Goal: Task Accomplishment & Management: Complete application form

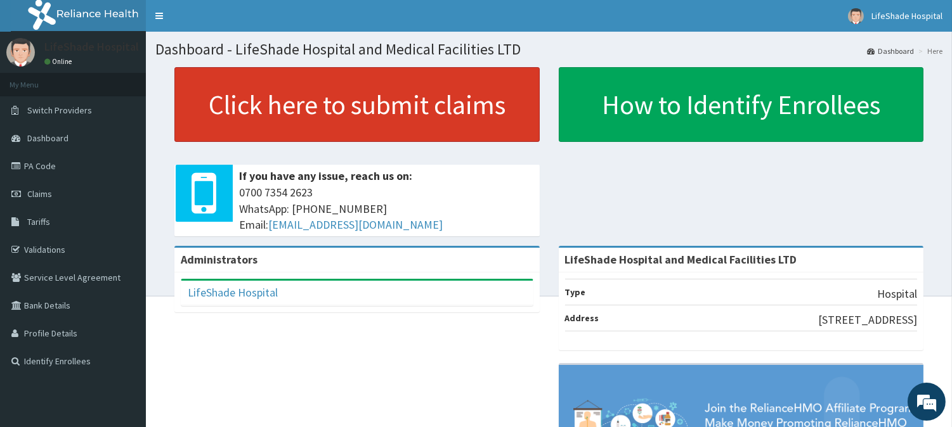
click at [382, 96] on link "Click here to submit claims" at bounding box center [356, 104] width 365 height 75
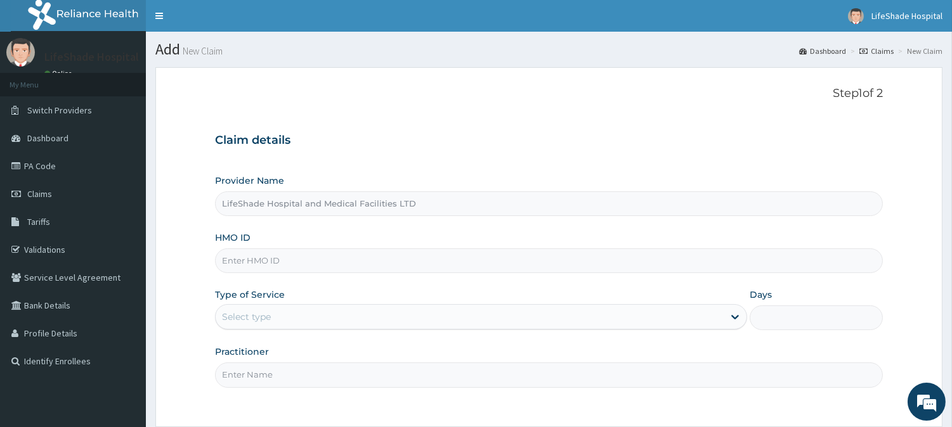
click at [252, 262] on input "HMO ID" at bounding box center [549, 261] width 668 height 25
paste input "FBL/10294/A"
type input "FBL/10294/A"
click at [238, 321] on div "Select type" at bounding box center [246, 317] width 49 height 13
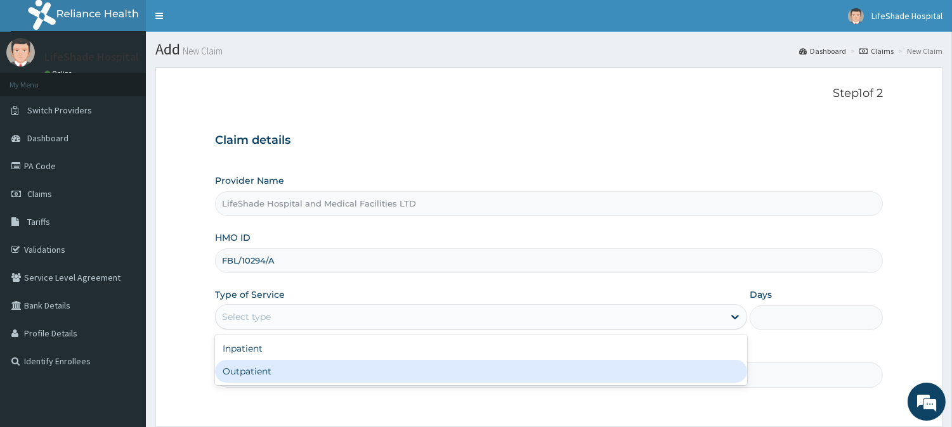
click at [235, 377] on div "Outpatient" at bounding box center [481, 371] width 532 height 23
type input "1"
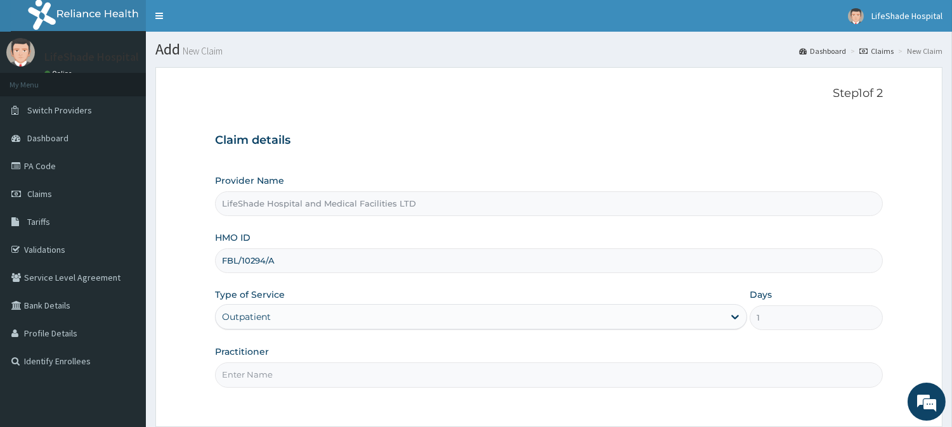
click at [287, 370] on input "Practitioner" at bounding box center [549, 375] width 668 height 25
type input "DR IFEANYI"
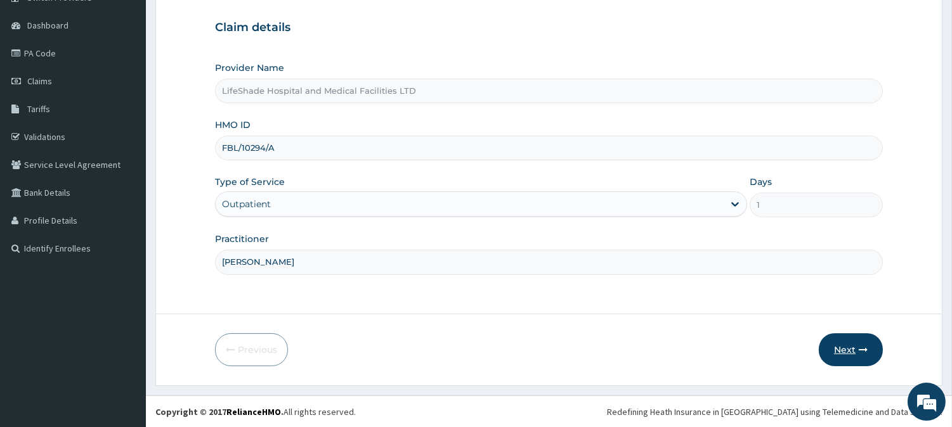
click at [839, 346] on button "Next" at bounding box center [850, 349] width 64 height 33
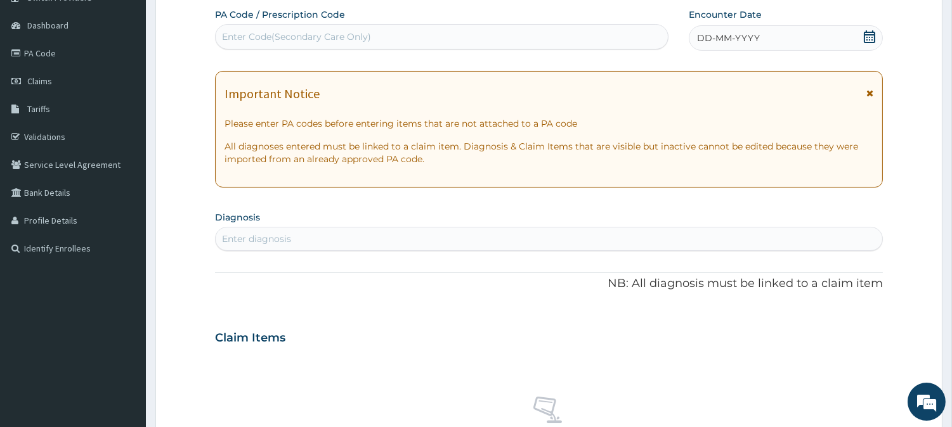
click at [330, 39] on div "Enter Code(Secondary Care Only)" at bounding box center [296, 36] width 149 height 13
paste input "PA/289EF6"
type input "PA/289EF6"
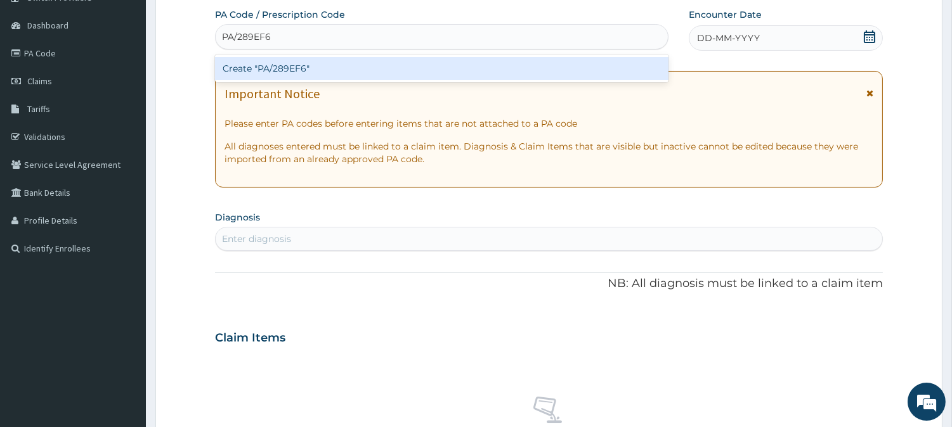
click at [279, 67] on div "Create "PA/289EF6"" at bounding box center [441, 68] width 453 height 23
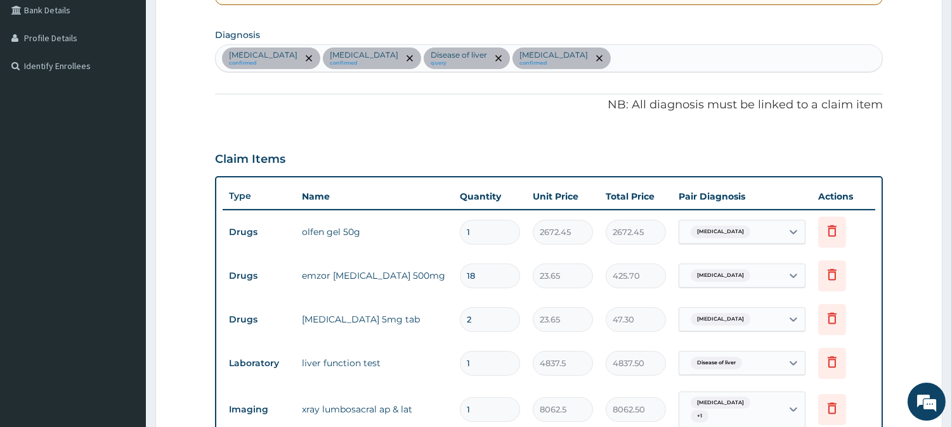
scroll to position [262, 0]
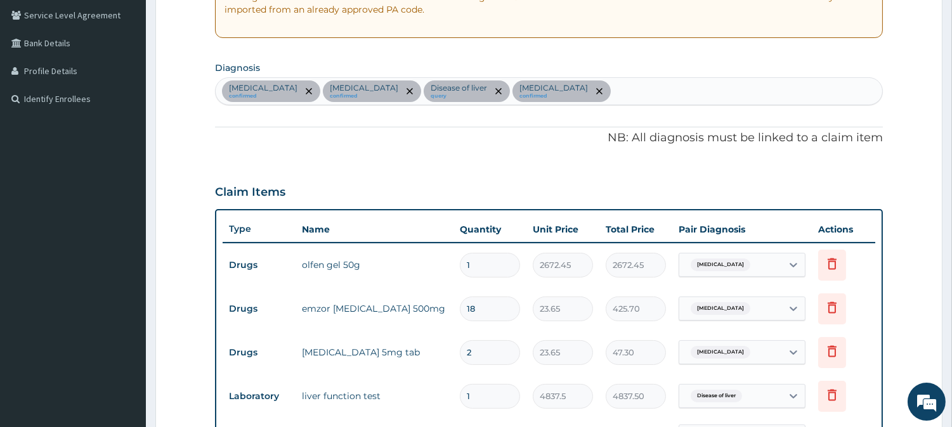
click at [619, 84] on div "Spondylolysis confirmed Insomnia confirmed Disease of liver query Electrolyte i…" at bounding box center [549, 91] width 666 height 27
type input "DIABE"
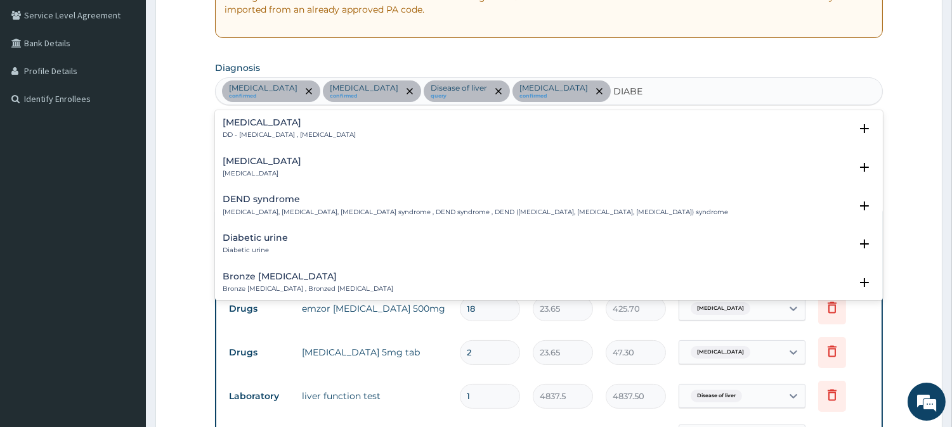
click at [300, 157] on div "Diabetic foot Diabetic foot" at bounding box center [549, 168] width 652 height 22
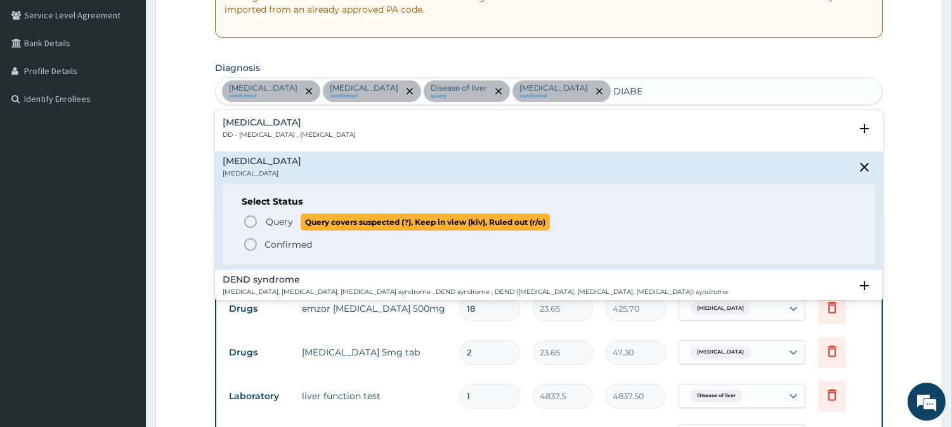
click at [249, 223] on icon "status option query" at bounding box center [250, 221] width 15 height 15
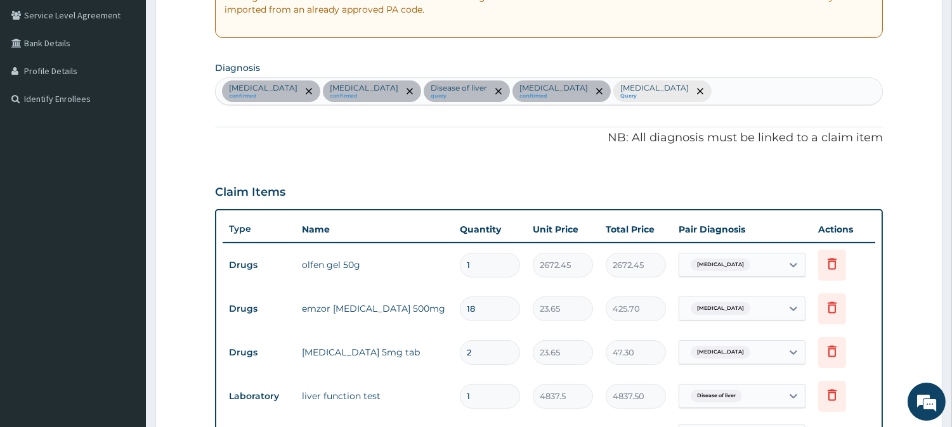
scroll to position [637, 0]
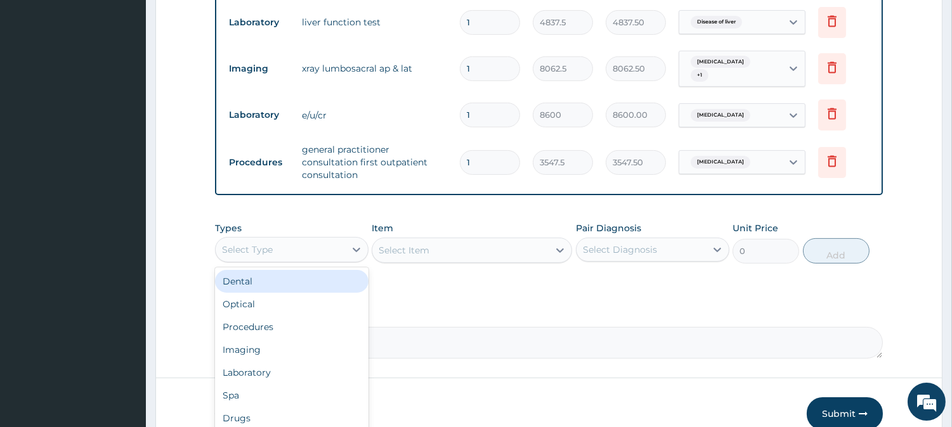
click at [249, 243] on div "Select Type" at bounding box center [247, 249] width 51 height 13
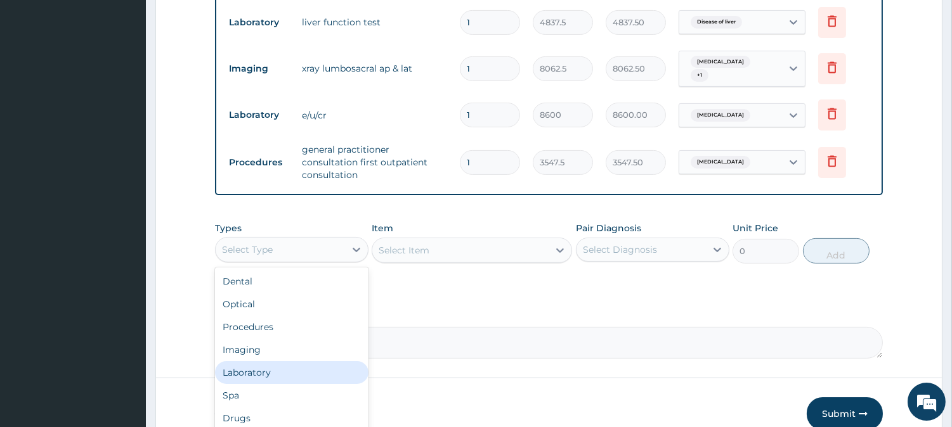
click at [252, 370] on div "Laboratory" at bounding box center [291, 372] width 153 height 23
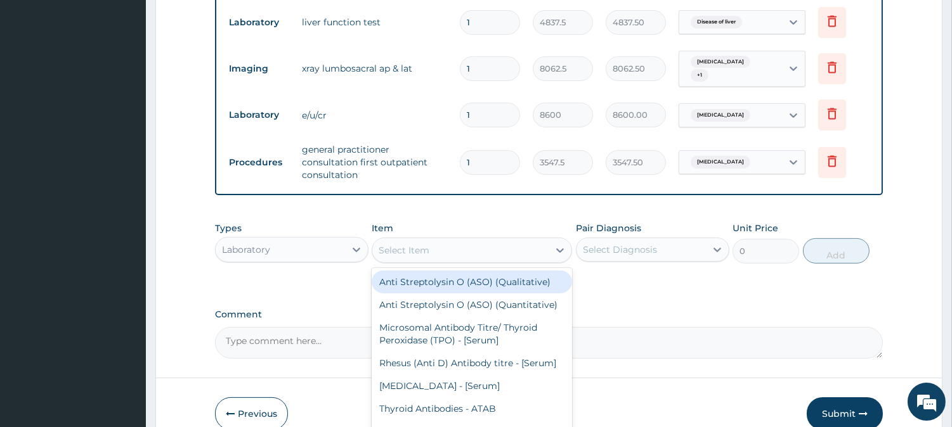
click at [423, 244] on div "Select Item" at bounding box center [403, 250] width 51 height 13
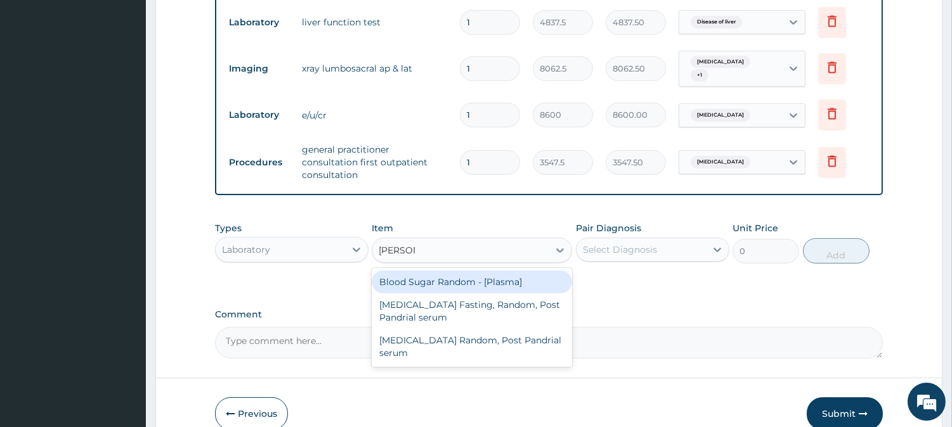
type input "RANDOM"
click at [411, 281] on div "Blood Sugar Random - [Plasma]" at bounding box center [472, 282] width 200 height 23
type input "1290"
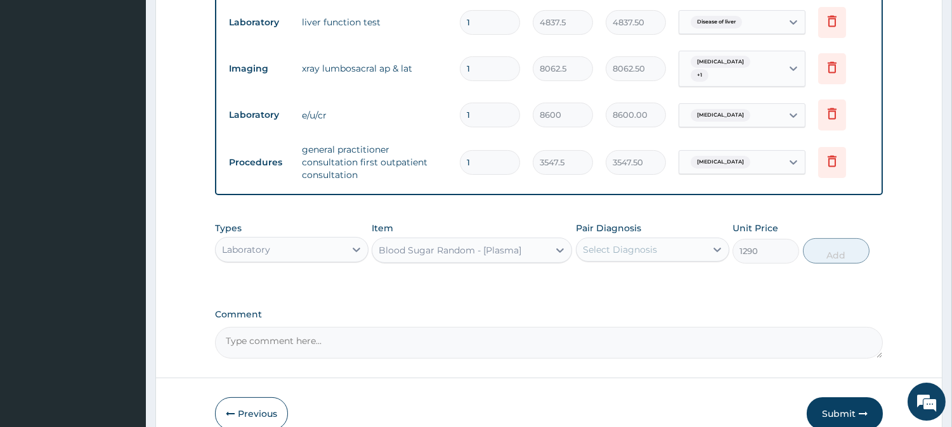
click at [643, 245] on div "Select Diagnosis" at bounding box center [620, 249] width 74 height 13
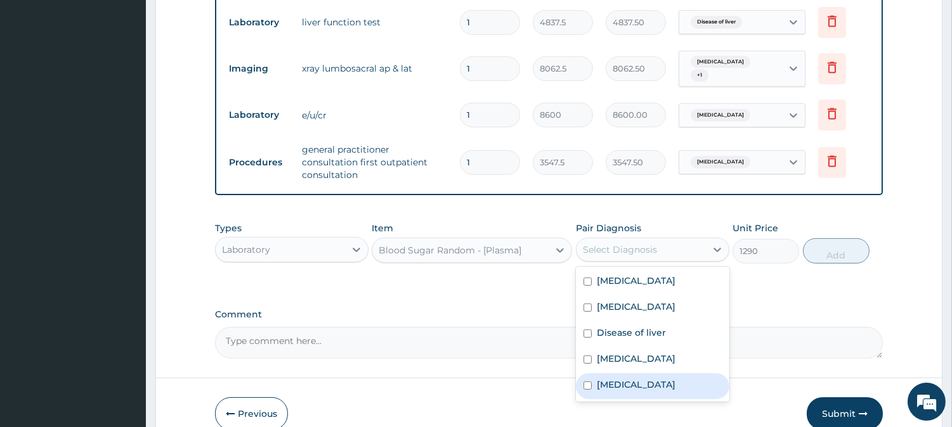
click at [588, 382] on input "checkbox" at bounding box center [587, 386] width 8 height 8
checkbox input "true"
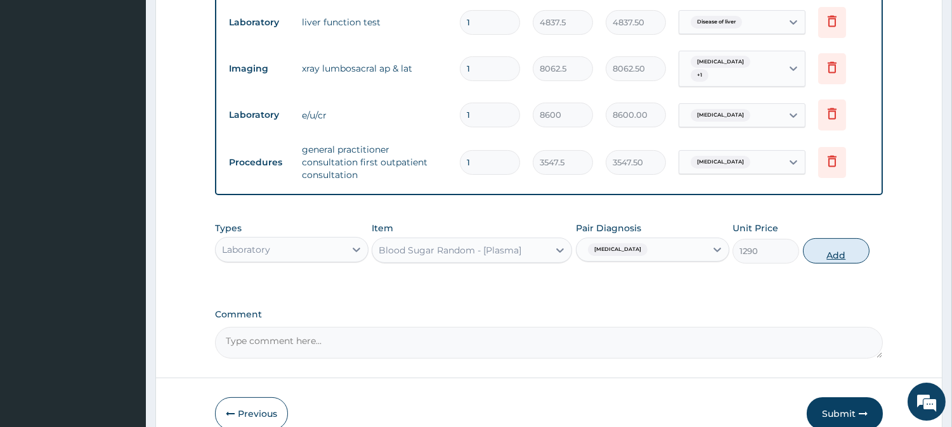
click at [835, 240] on button "Add" at bounding box center [836, 250] width 67 height 25
type input "0"
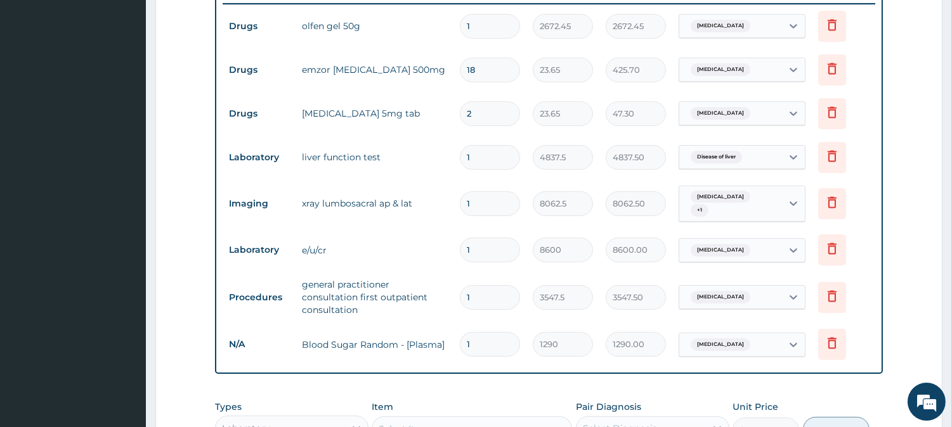
scroll to position [739, 0]
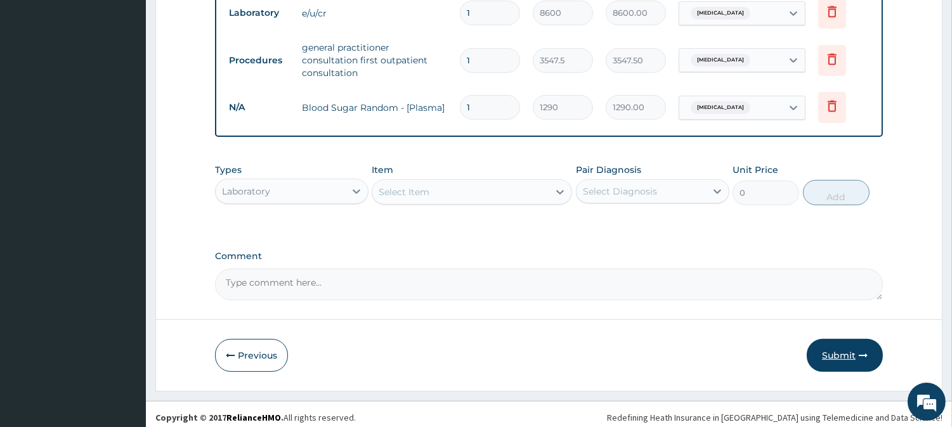
click at [831, 346] on button "Submit" at bounding box center [844, 355] width 76 height 33
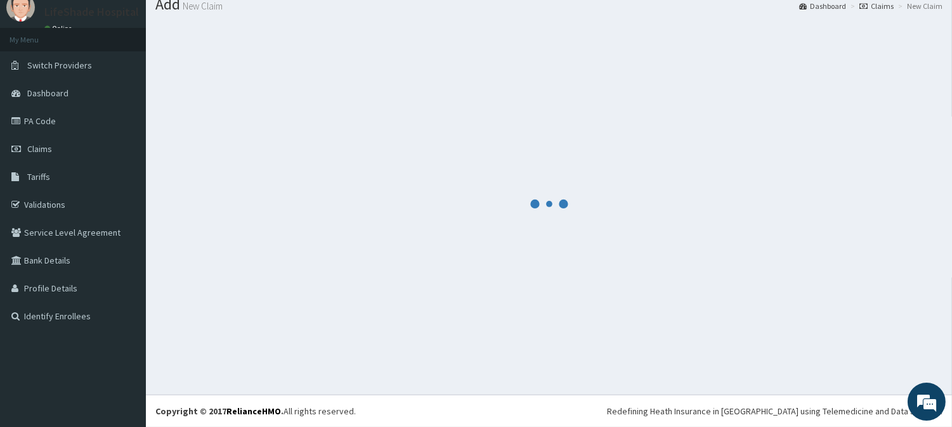
scroll to position [45, 0]
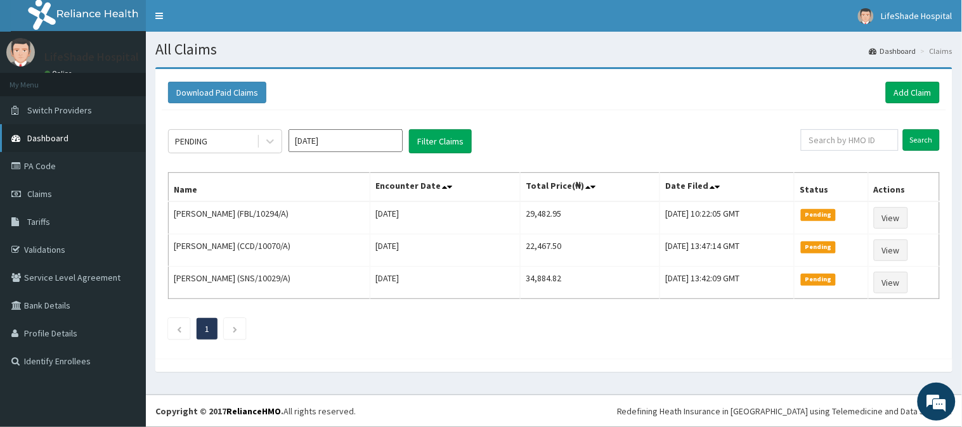
click at [48, 131] on link "Dashboard" at bounding box center [73, 138] width 146 height 28
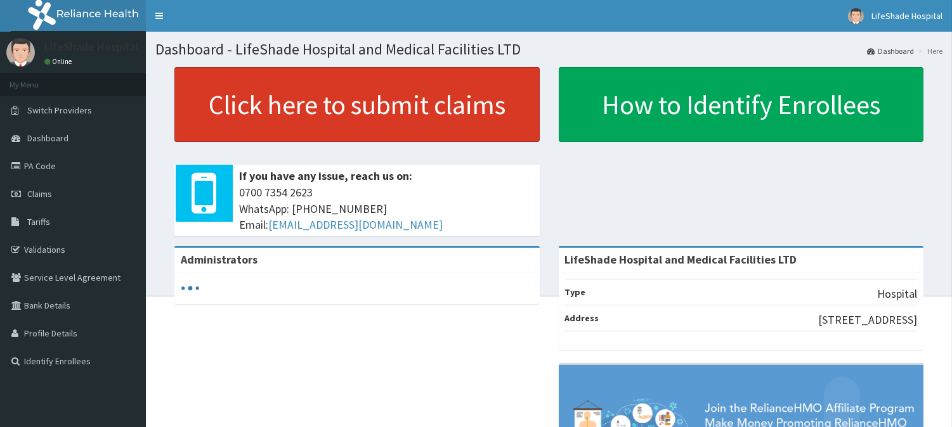
click at [292, 106] on link "Click here to submit claims" at bounding box center [356, 104] width 365 height 75
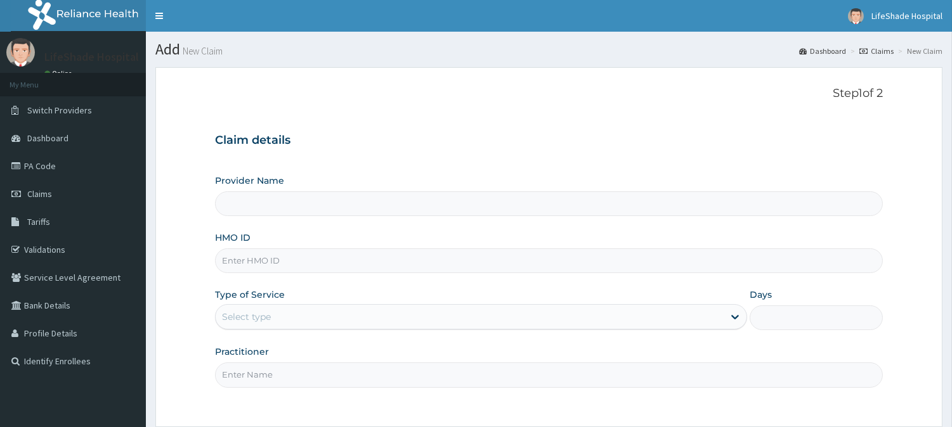
click at [283, 261] on input "HMO ID" at bounding box center [549, 261] width 668 height 25
paste input "CHL/10931/D"
type input "CHL/10931/D"
type input "LifeShade Hospital and Medical Facilities LTD"
type input "CHL/10931/D"
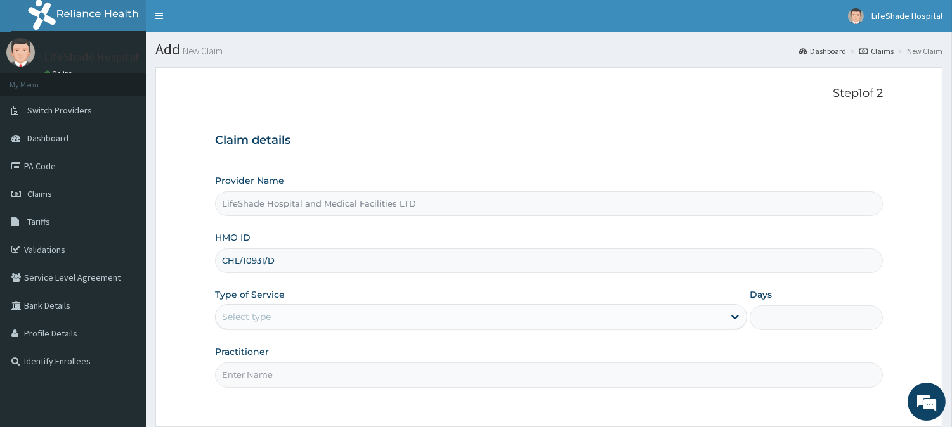
click at [264, 314] on div "Select type" at bounding box center [246, 317] width 49 height 13
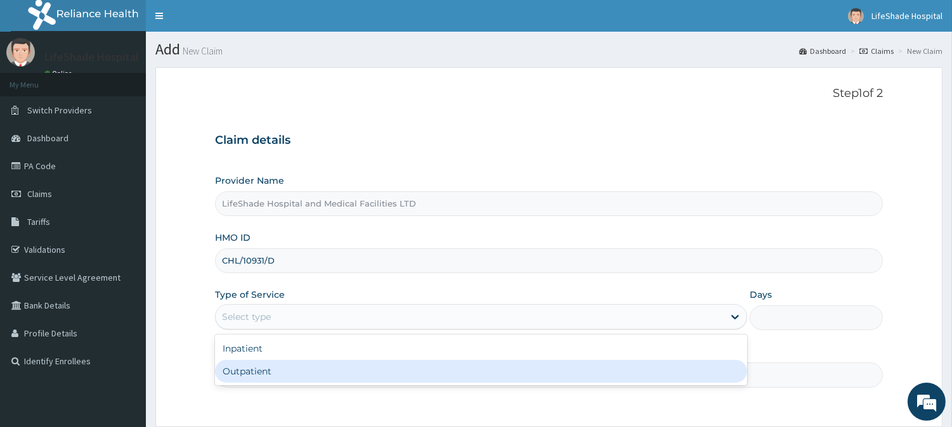
click at [242, 365] on div "Outpatient" at bounding box center [481, 371] width 532 height 23
type input "1"
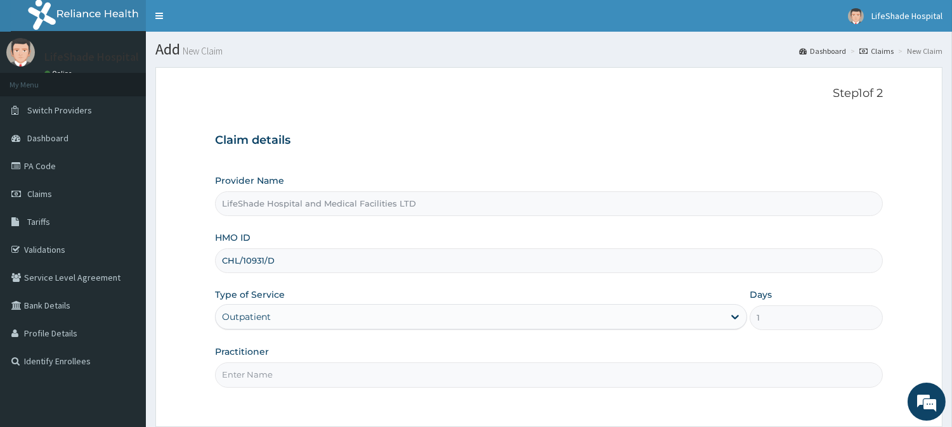
click at [319, 370] on input "Practitioner" at bounding box center [549, 375] width 668 height 25
type input "DR IFEANYI"
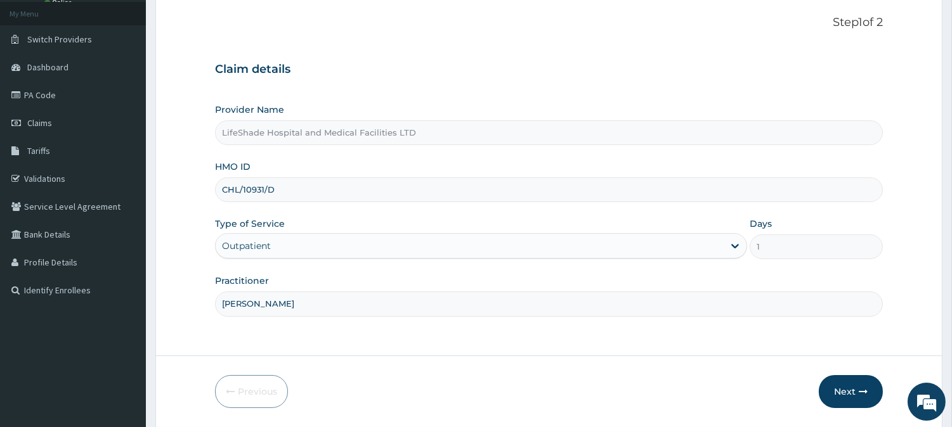
scroll to position [113, 0]
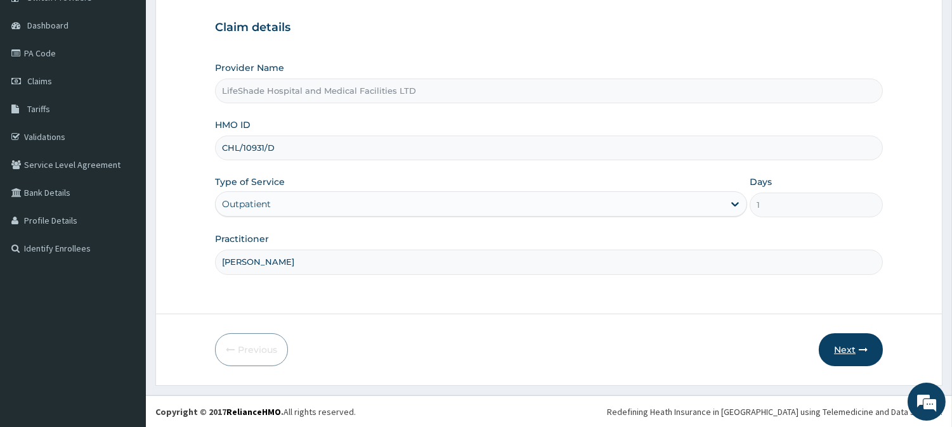
click at [839, 342] on button "Next" at bounding box center [850, 349] width 64 height 33
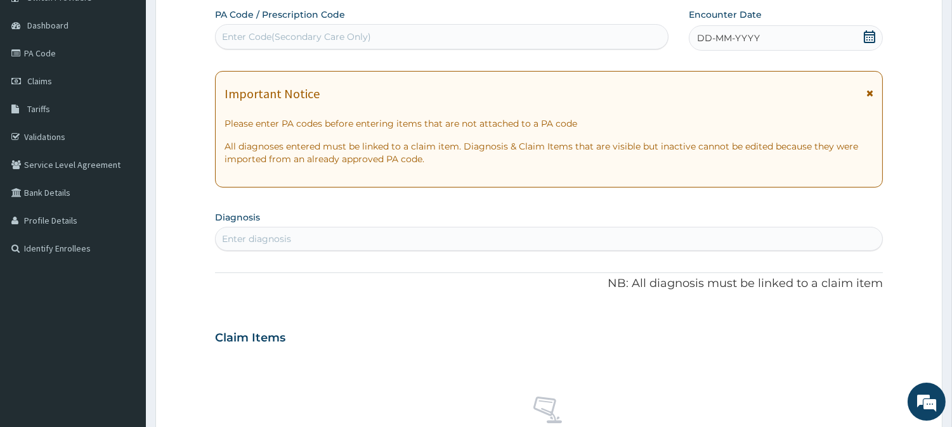
click at [250, 32] on div "Enter Code(Secondary Care Only)" at bounding box center [296, 36] width 149 height 13
paste input "PA/B0338A"
type input "PA/B0338A"
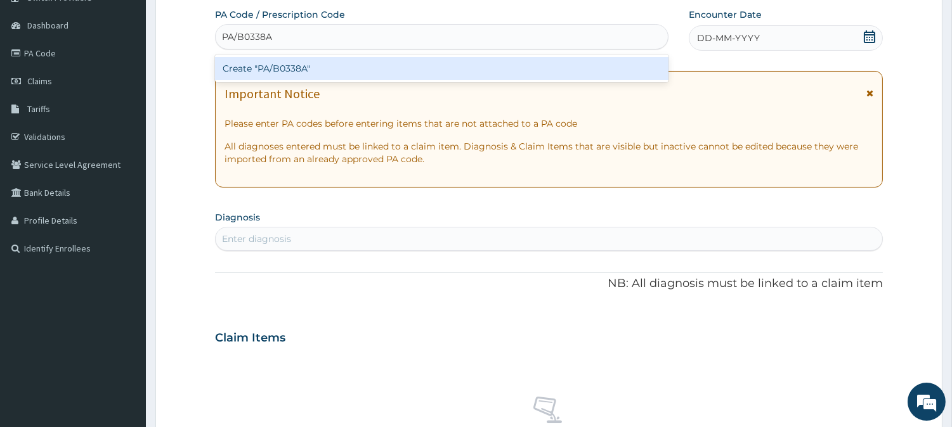
click at [284, 74] on div "Create "PA/B0338A"" at bounding box center [441, 68] width 453 height 23
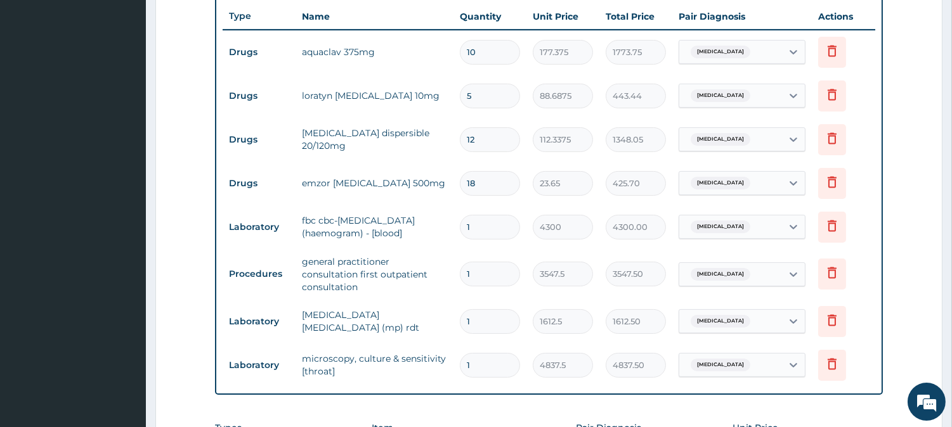
scroll to position [733, 0]
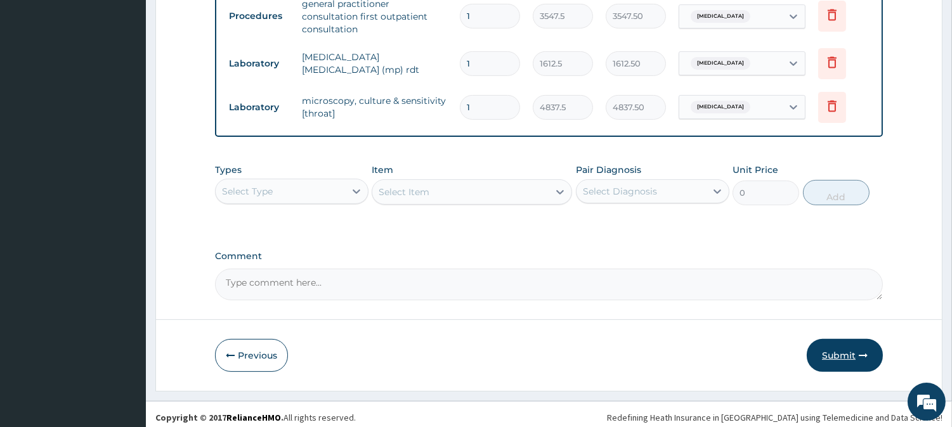
click at [842, 339] on button "Submit" at bounding box center [844, 355] width 76 height 33
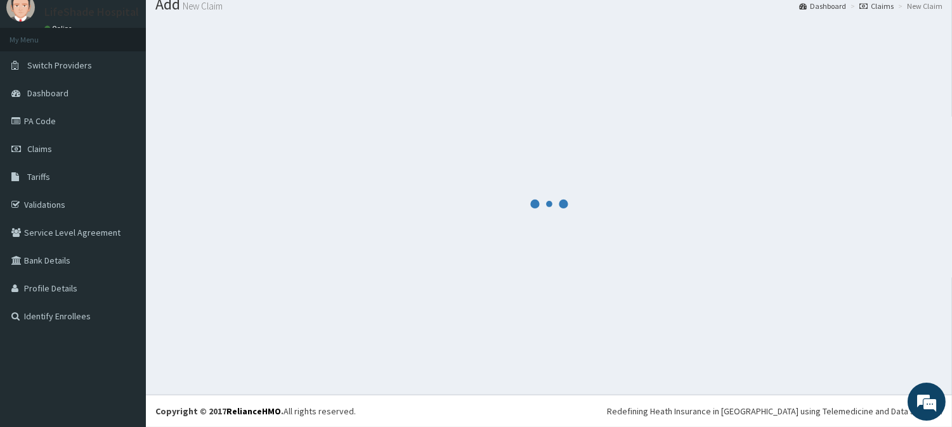
scroll to position [45, 0]
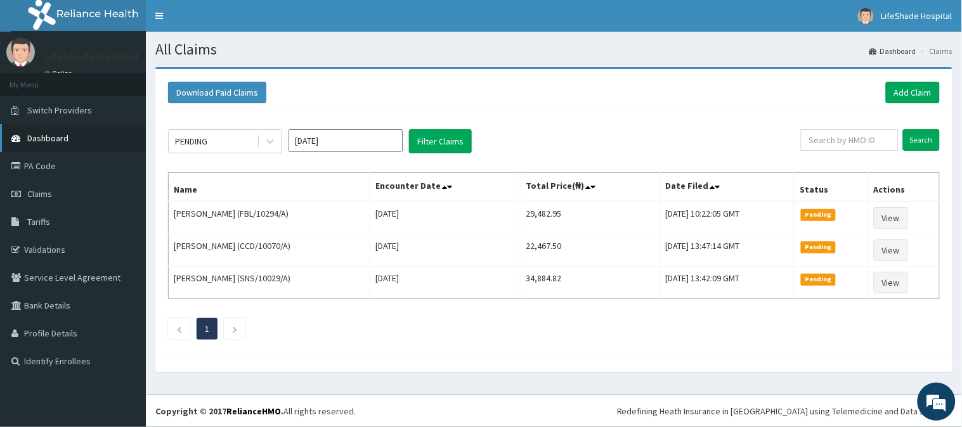
click at [46, 133] on span "Dashboard" at bounding box center [47, 137] width 41 height 11
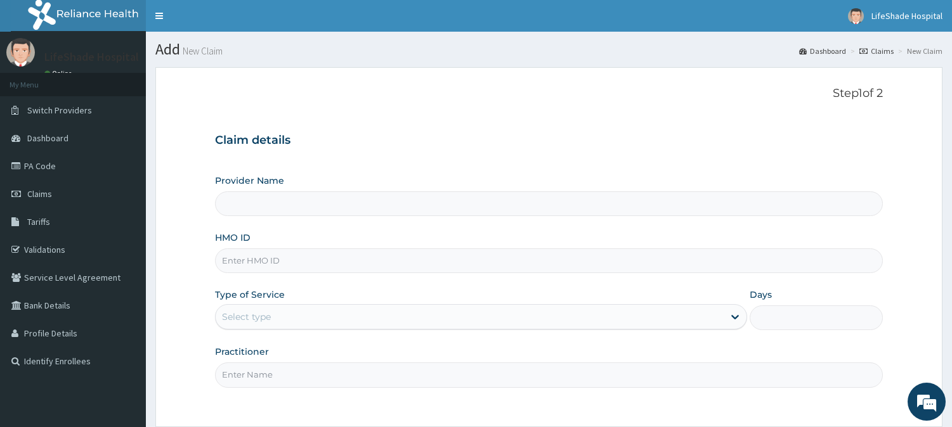
type input "LifeShade Hospital and Medical Facilities LTD"
click at [328, 257] on input "HMO ID" at bounding box center [549, 261] width 668 height 25
paste input "GBZ/10482/A"
type input "GBZ/10482/A"
click at [319, 313] on div "Select type" at bounding box center [470, 317] width 508 height 20
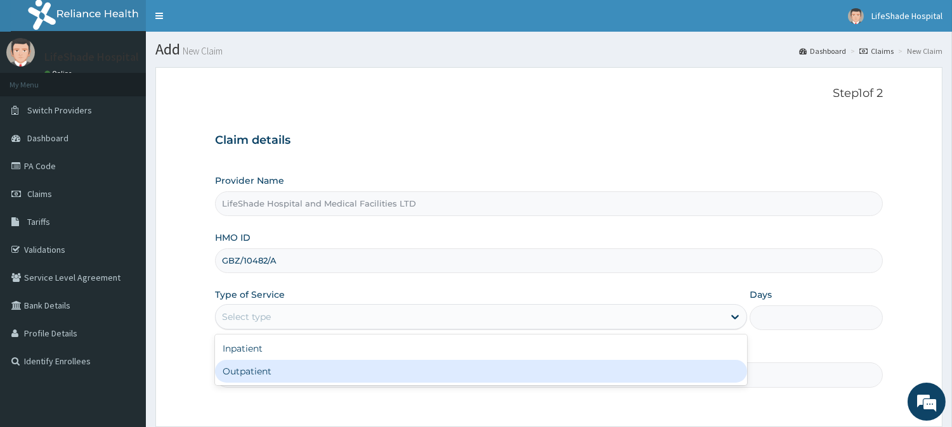
click at [287, 366] on div "Outpatient" at bounding box center [481, 371] width 532 height 23
type input "1"
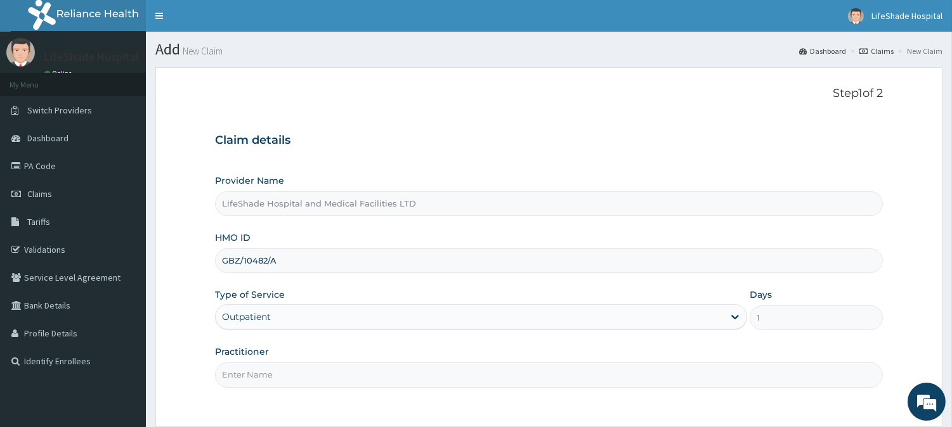
click at [298, 378] on input "Practitioner" at bounding box center [549, 375] width 668 height 25
paste input "PA/9BD201"
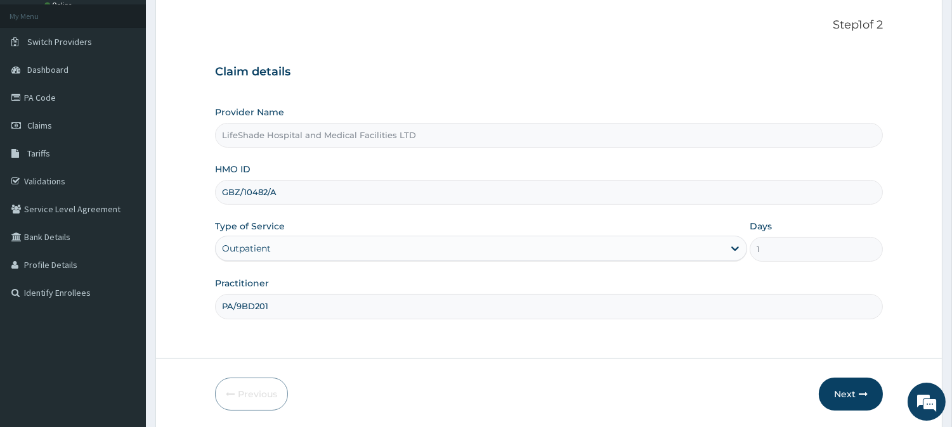
scroll to position [113, 0]
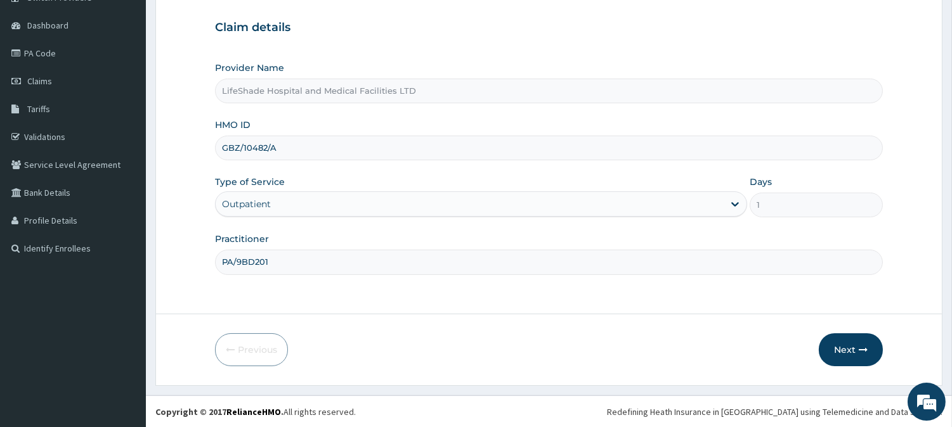
click at [416, 264] on input "PA/9BD201" at bounding box center [549, 262] width 668 height 25
type input "P"
type input "[PERSON_NAME]"
click at [837, 352] on button "Next" at bounding box center [850, 349] width 64 height 33
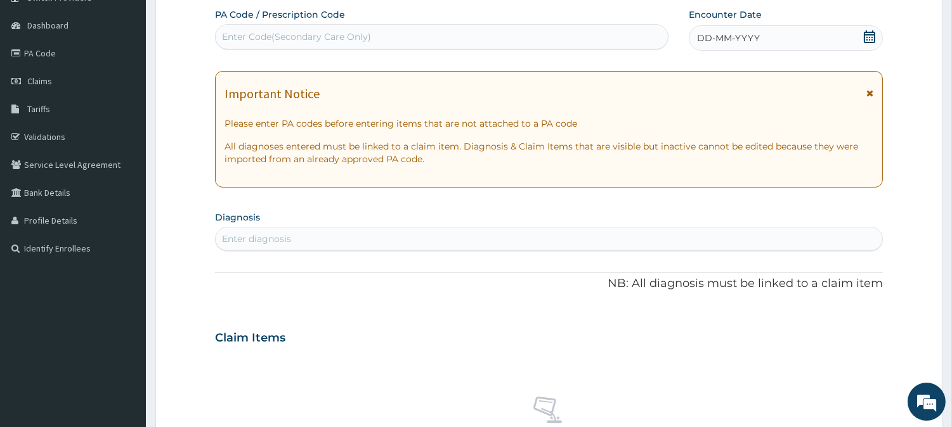
click at [235, 37] on div "Enter Code(Secondary Care Only)" at bounding box center [296, 36] width 149 height 13
paste input "PA/9BD201"
type input "PA/9BD201"
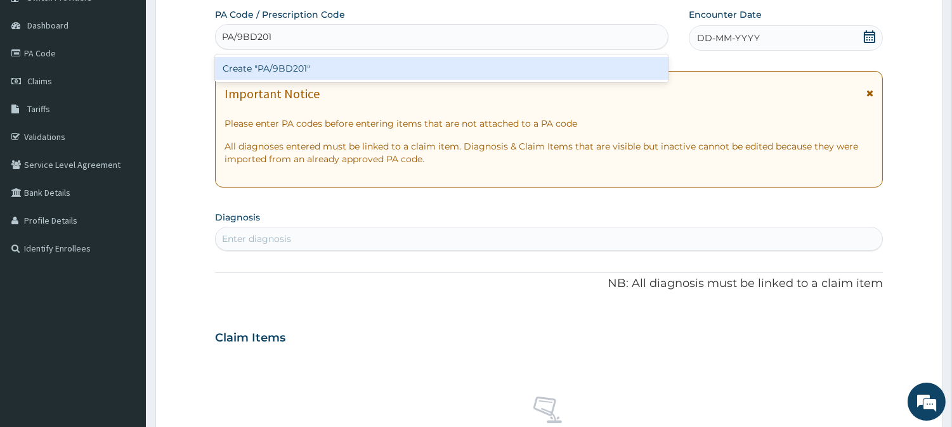
click at [330, 70] on div "Create "PA/9BD201"" at bounding box center [441, 68] width 453 height 23
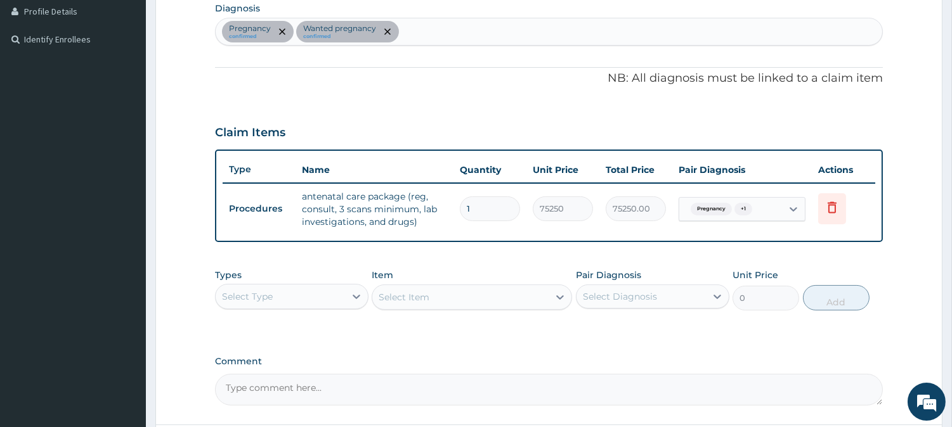
scroll to position [347, 0]
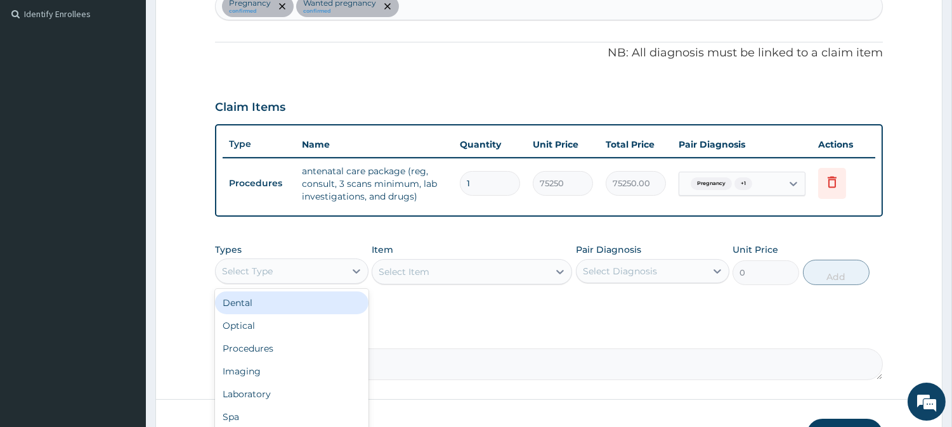
click at [276, 278] on div "Select Type" at bounding box center [280, 271] width 129 height 20
type input "PR"
click at [264, 309] on div "Procedures" at bounding box center [291, 303] width 153 height 23
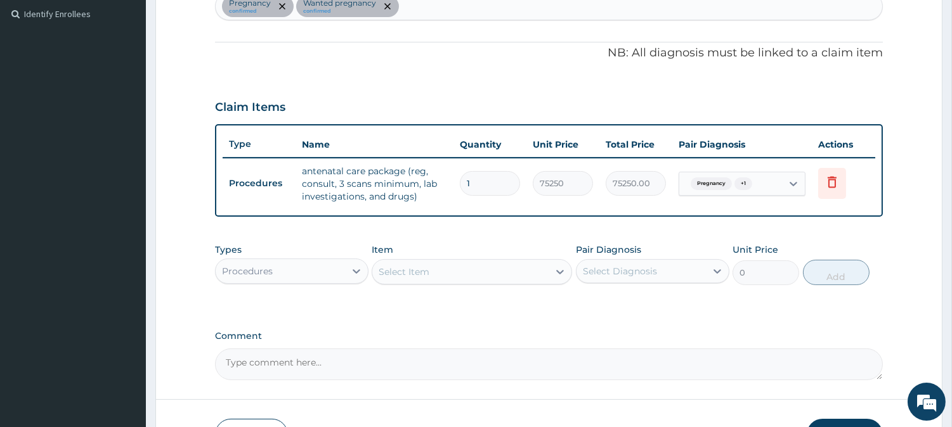
click at [440, 271] on div "Select Item" at bounding box center [460, 272] width 176 height 20
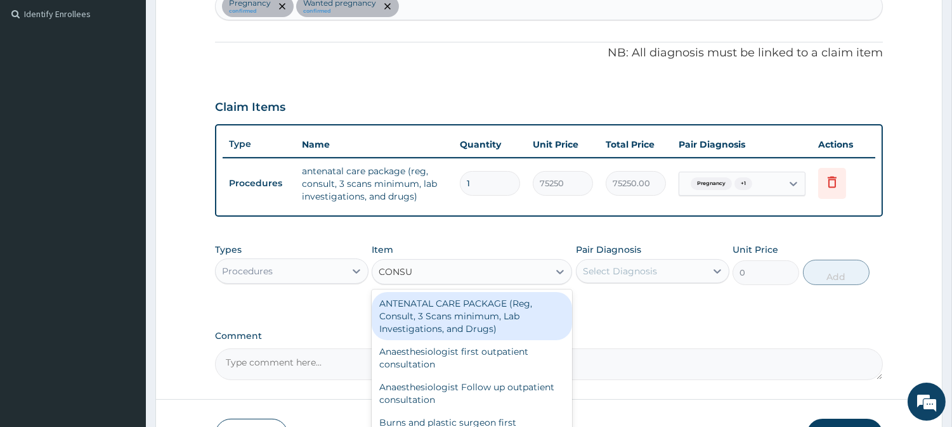
type input "CONSUL"
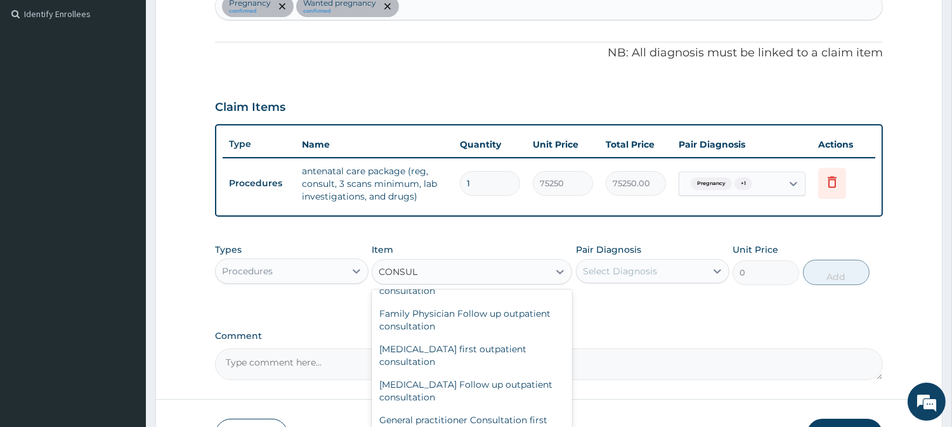
scroll to position [611, 0]
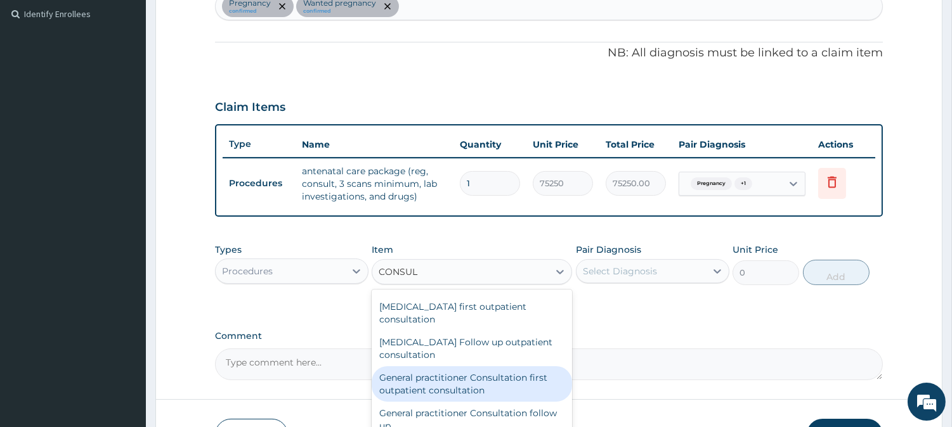
click at [465, 387] on div "General practitioner Consultation first outpatient consultation" at bounding box center [472, 384] width 200 height 36
type input "3547.5"
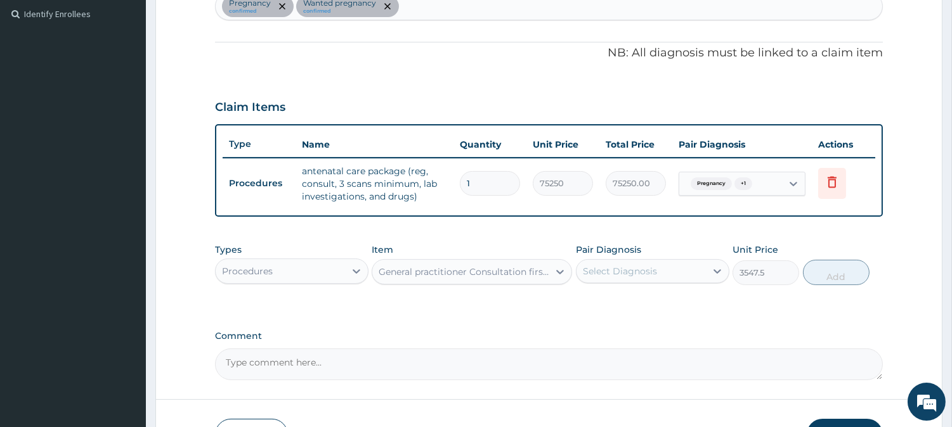
click at [630, 271] on div "Select Diagnosis" at bounding box center [620, 271] width 74 height 13
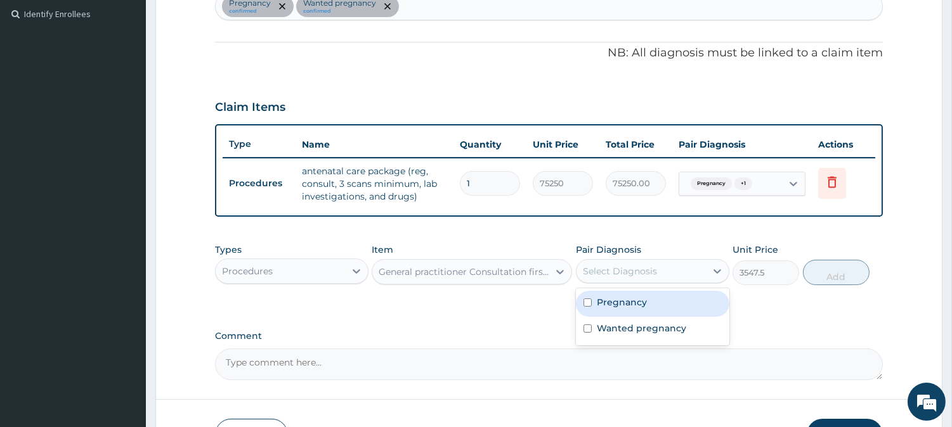
click at [585, 311] on div "Pregnancy" at bounding box center [652, 304] width 153 height 26
checkbox input "true"
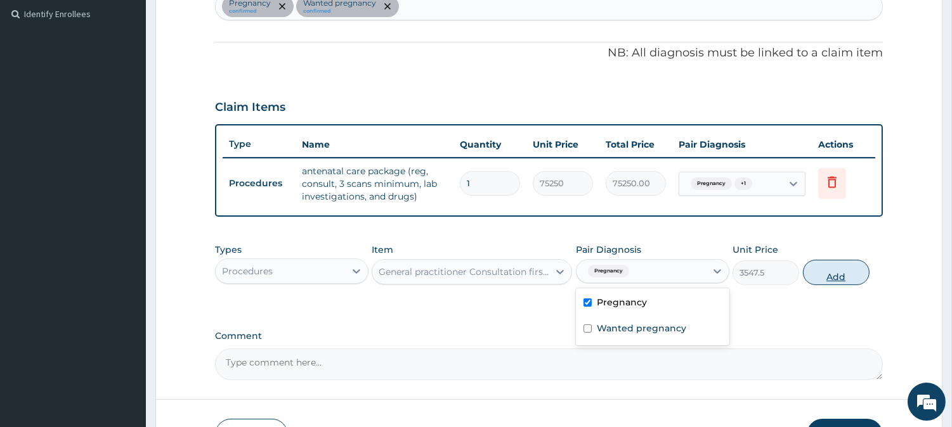
click at [822, 270] on button "Add" at bounding box center [836, 272] width 67 height 25
type input "0"
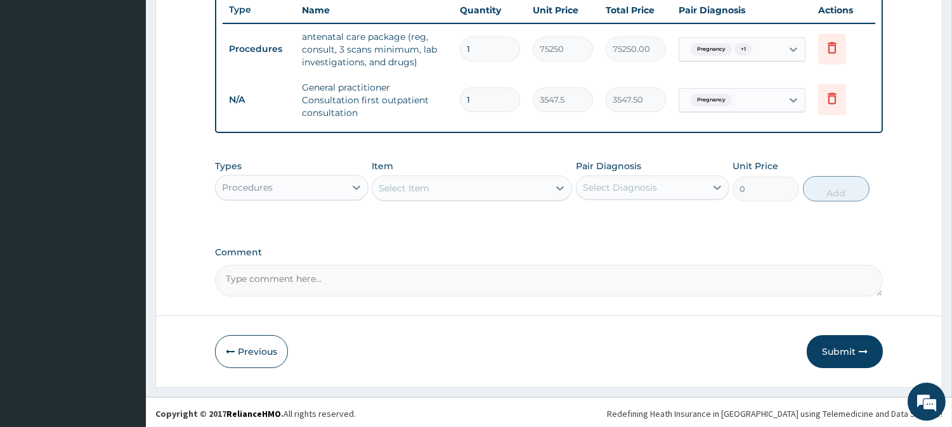
scroll to position [482, 0]
click at [840, 340] on button "Submit" at bounding box center [844, 351] width 76 height 33
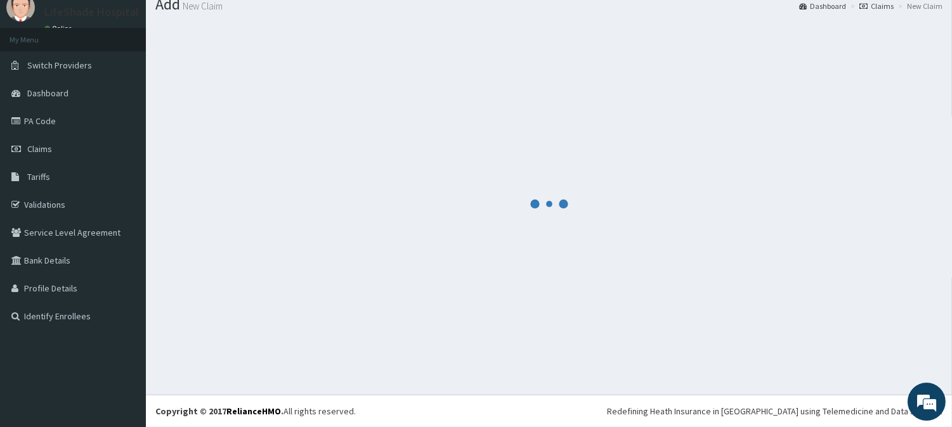
scroll to position [45, 0]
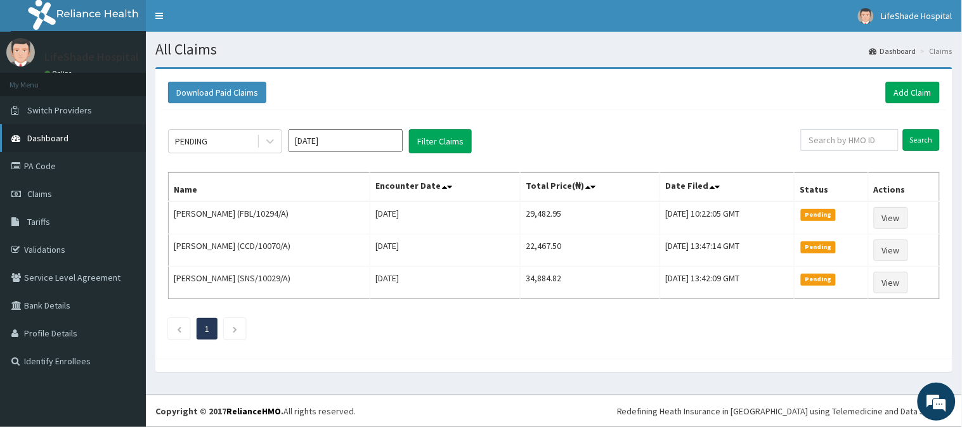
click at [42, 136] on span "Dashboard" at bounding box center [47, 137] width 41 height 11
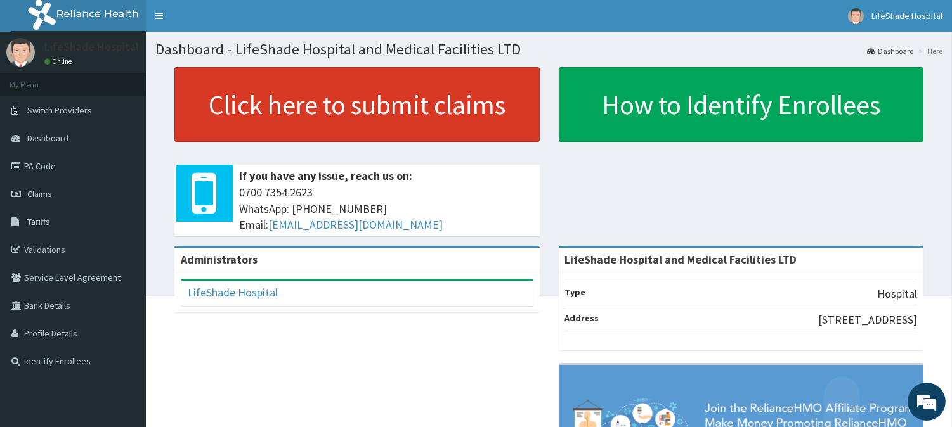
click at [245, 106] on link "Click here to submit claims" at bounding box center [356, 104] width 365 height 75
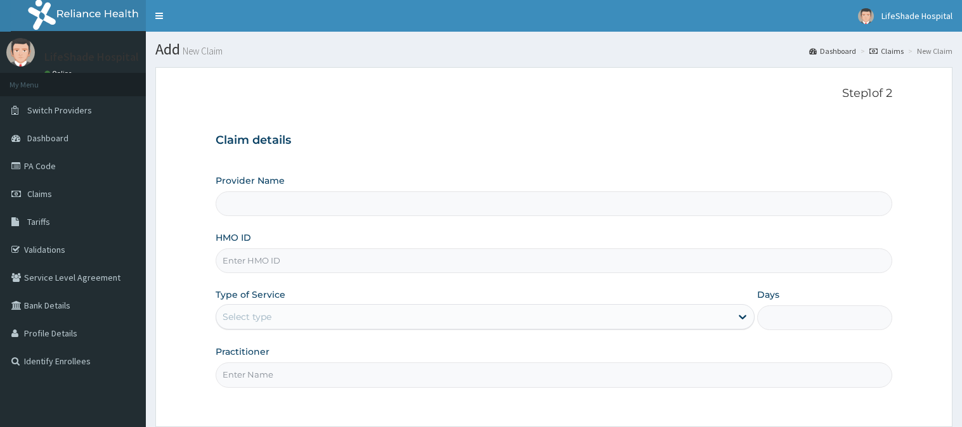
type input "LifeShade Hospital and Medical Facilities LTD"
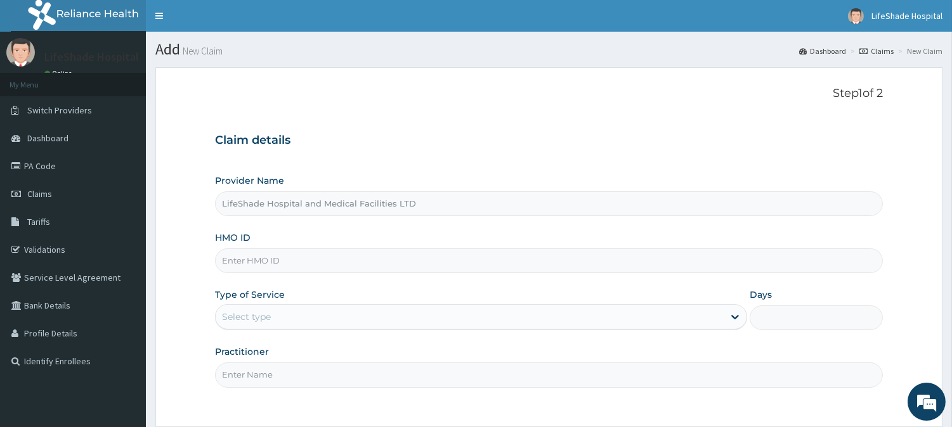
click at [330, 258] on input "HMO ID" at bounding box center [549, 261] width 668 height 25
paste input "SKP/10054/B"
type input "SKP/10054/B"
click at [260, 320] on div "Select type" at bounding box center [246, 317] width 49 height 13
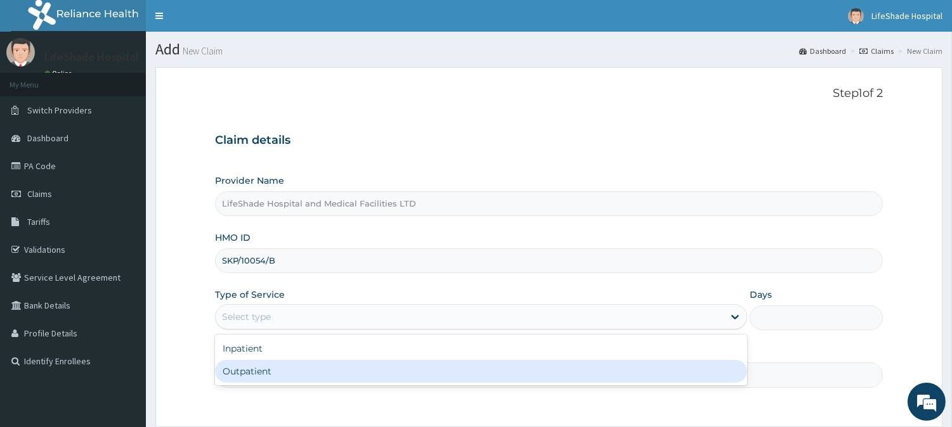
click at [252, 371] on div "Outpatient" at bounding box center [481, 371] width 532 height 23
type input "1"
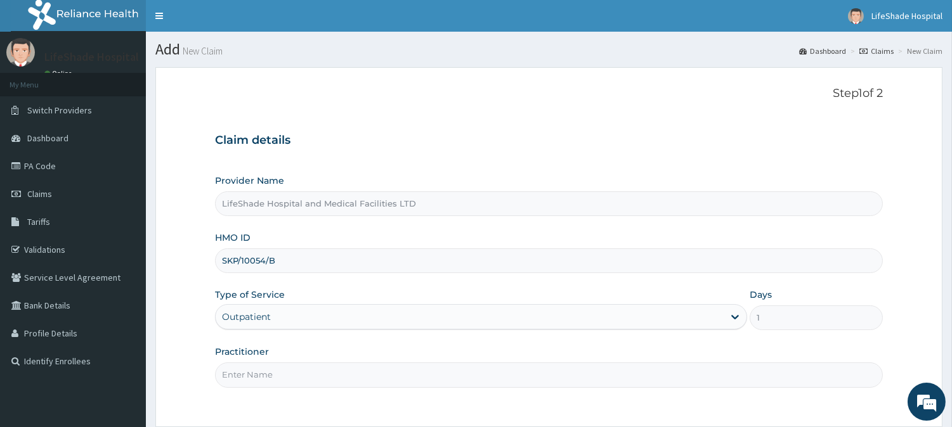
click at [267, 380] on input "Practitioner" at bounding box center [549, 375] width 668 height 25
type input "DR IFEANYI"
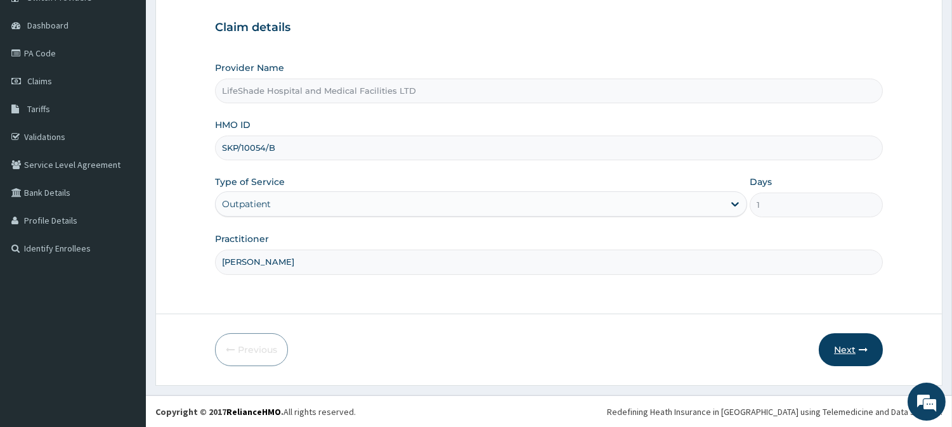
click at [846, 346] on button "Next" at bounding box center [850, 349] width 64 height 33
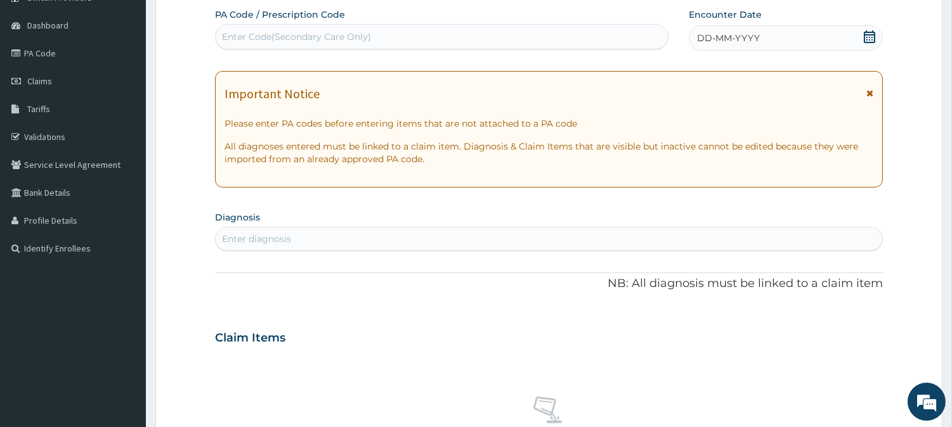
scroll to position [0, 0]
click at [267, 39] on div "Enter Code(Secondary Care Only)" at bounding box center [296, 36] width 149 height 13
paste input "PA/A4E017"
type input "PA/A4E017"
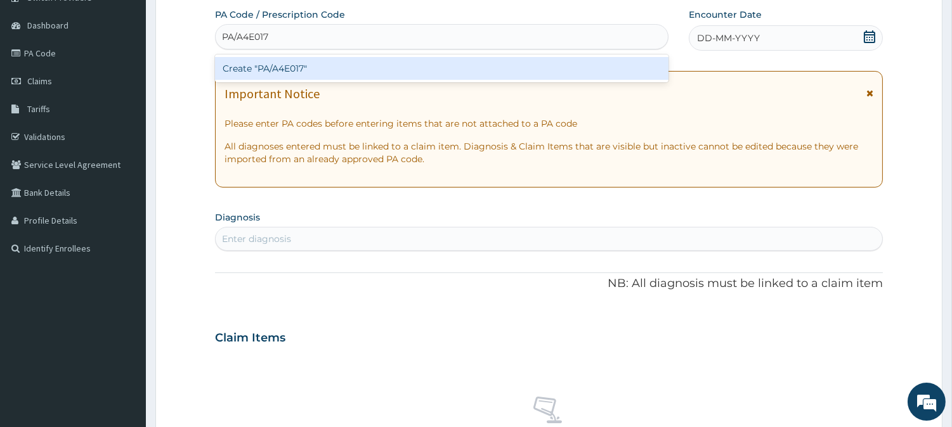
click at [270, 61] on div "Create "PA/A4E017"" at bounding box center [441, 68] width 453 height 23
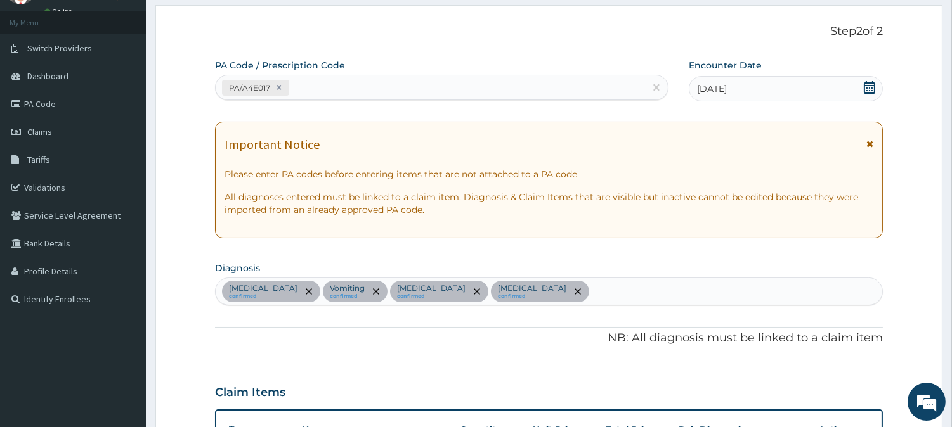
scroll to position [60, 0]
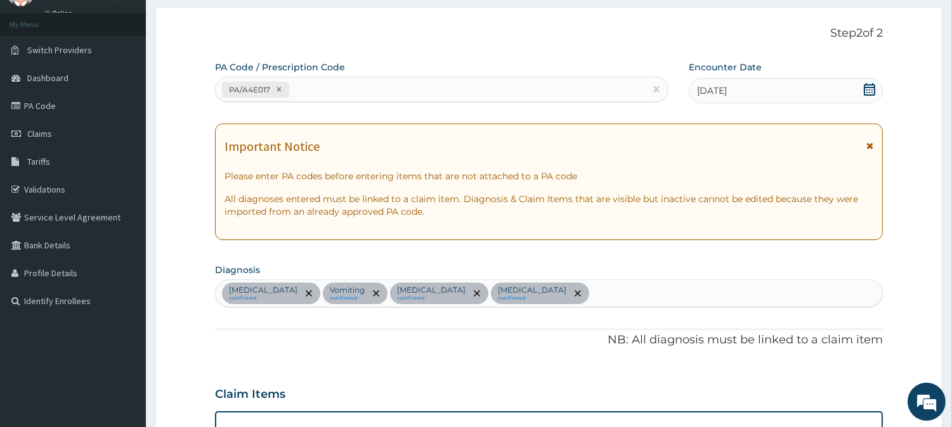
click at [326, 89] on div "PA/A4E017" at bounding box center [430, 89] width 429 height 21
paste input "PA/BB3A12"
type input "PA/BB3A12"
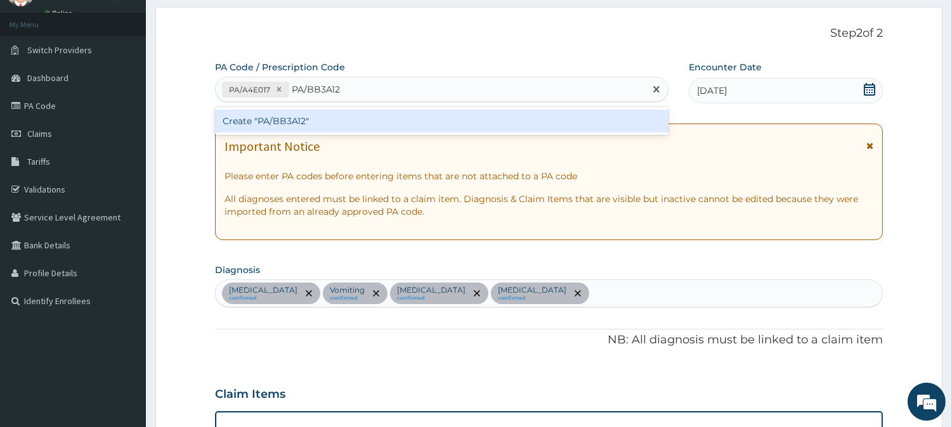
click at [301, 115] on div "Create "PA/BB3A12"" at bounding box center [441, 121] width 453 height 23
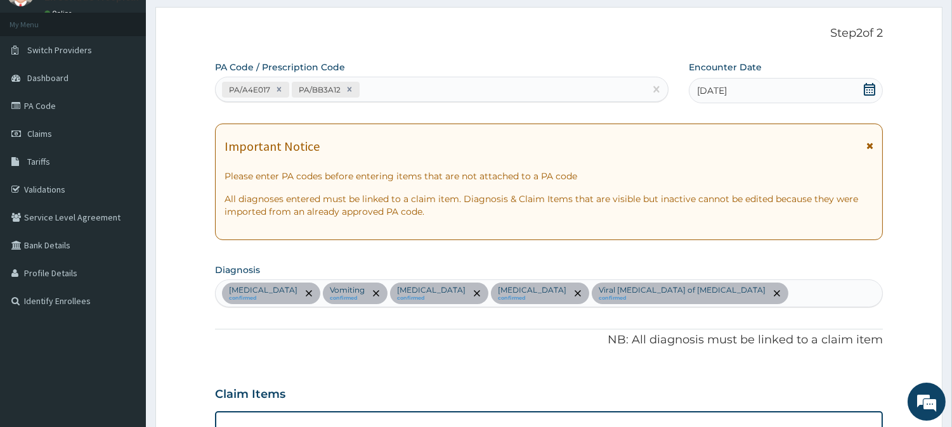
scroll to position [842, 0]
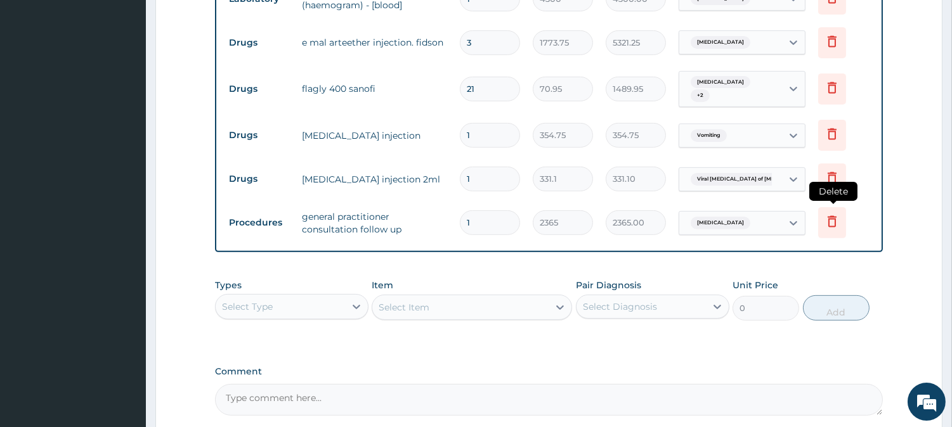
click at [833, 214] on icon at bounding box center [831, 221] width 15 height 15
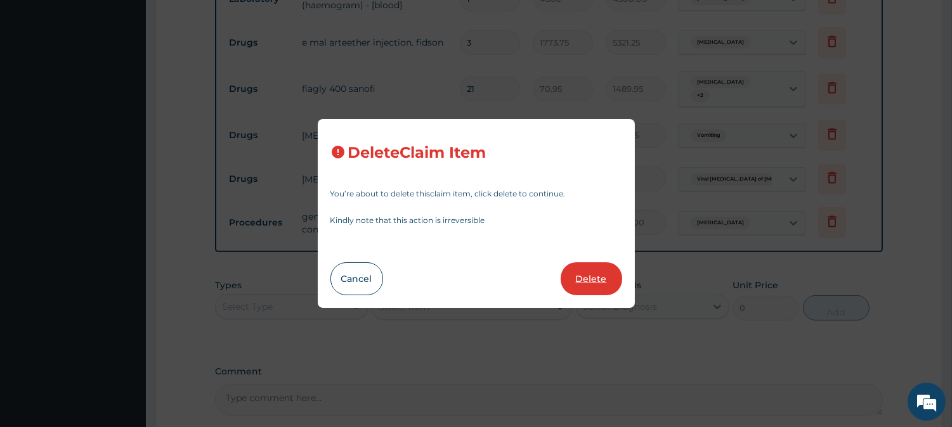
click at [584, 282] on button "Delete" at bounding box center [590, 278] width 61 height 33
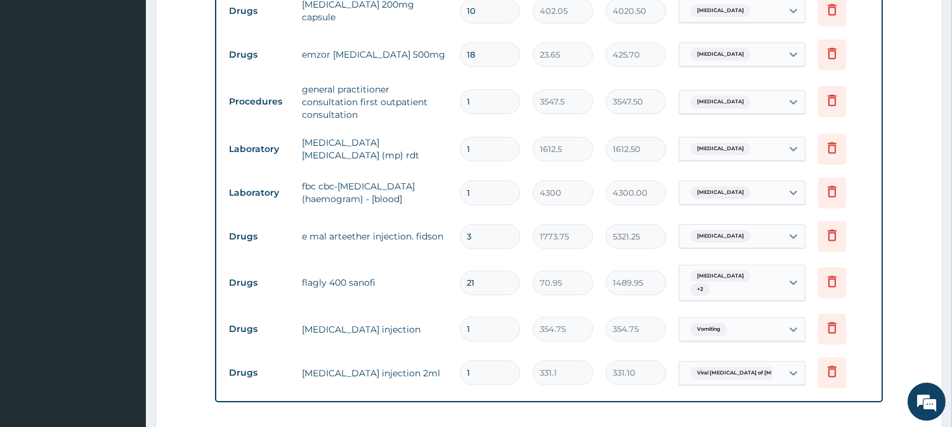
scroll to position [910, 0]
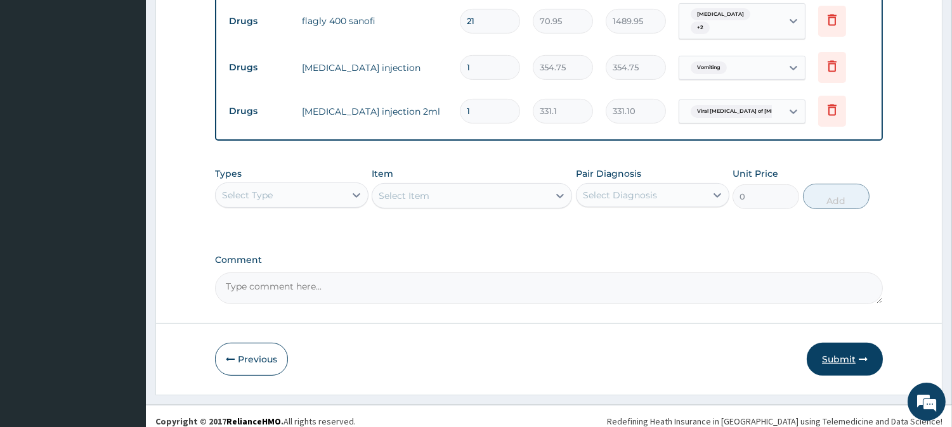
click at [843, 349] on button "Submit" at bounding box center [844, 359] width 76 height 33
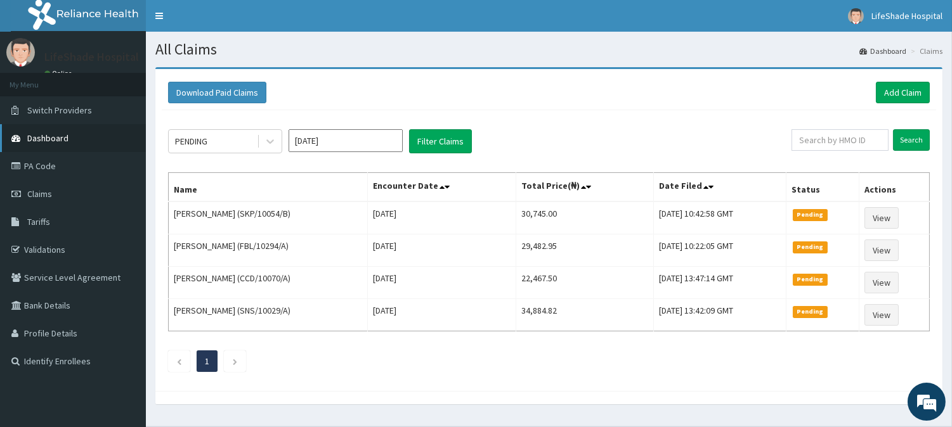
click at [21, 148] on link "Dashboard" at bounding box center [73, 138] width 146 height 28
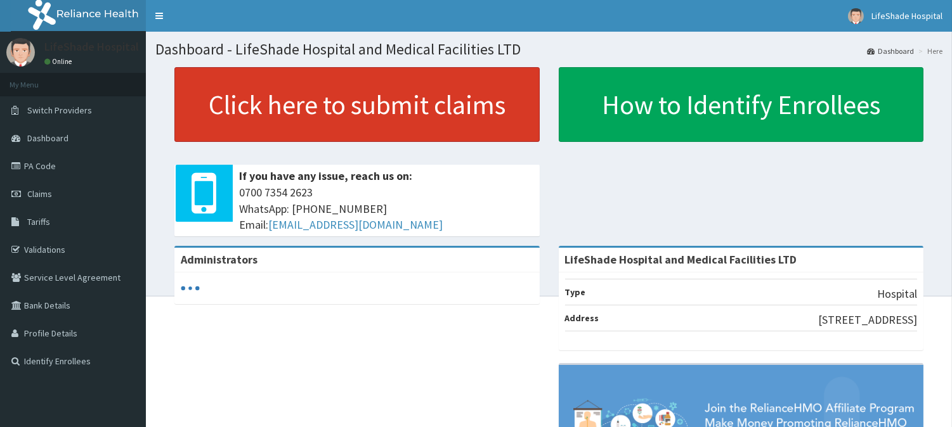
click at [326, 96] on link "Click here to submit claims" at bounding box center [356, 104] width 365 height 75
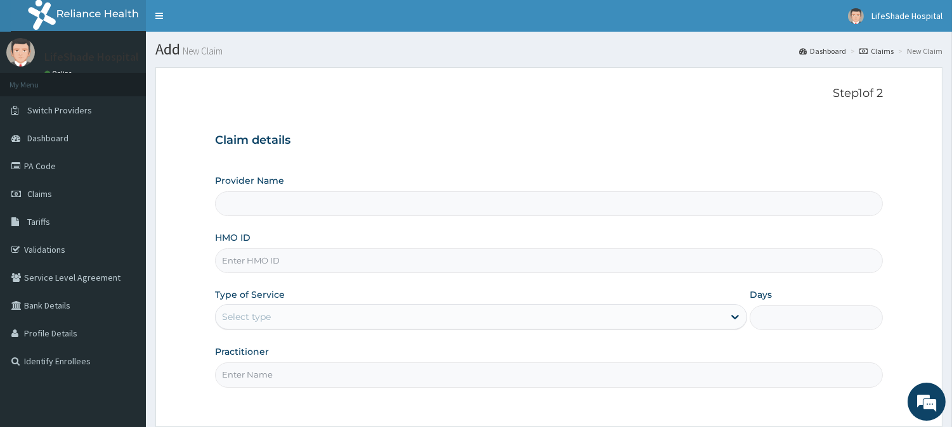
type input "LifeShade Hospital and Medical Facilities LTD"
click at [312, 249] on input "HMO ID" at bounding box center [549, 261] width 668 height 25
paste input "ALT/10019/B"
type input "ALT/10019/B"
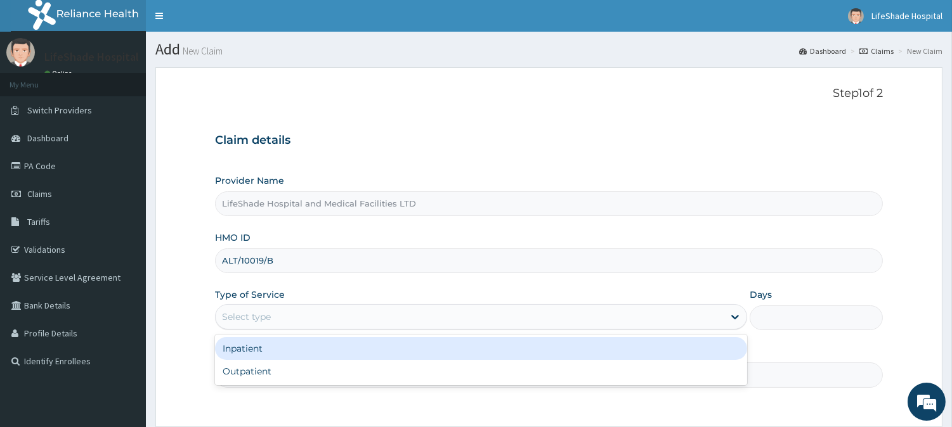
click at [297, 324] on div "Select type" at bounding box center [470, 317] width 508 height 20
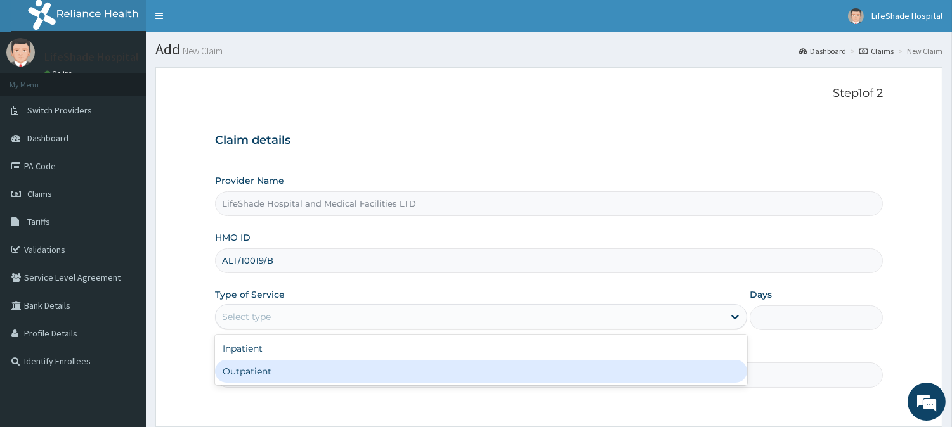
click at [273, 376] on div "Outpatient" at bounding box center [481, 371] width 532 height 23
type input "1"
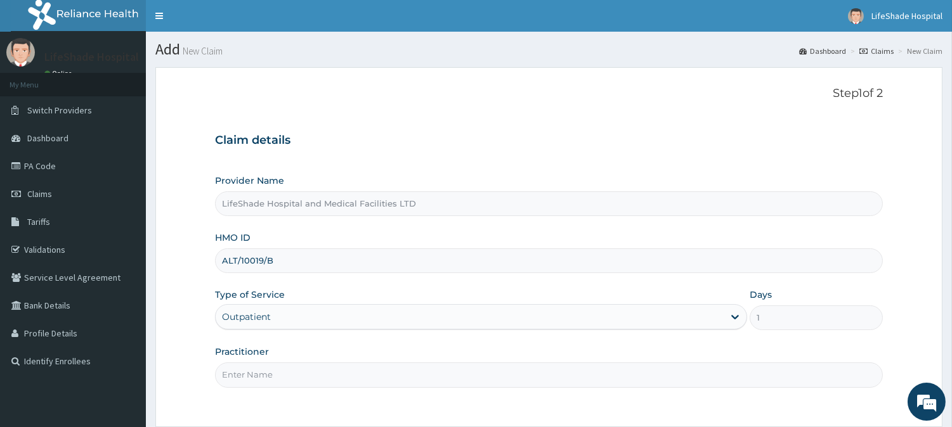
click at [461, 381] on input "Practitioner" at bounding box center [549, 375] width 668 height 25
type input "[PERSON_NAME]."
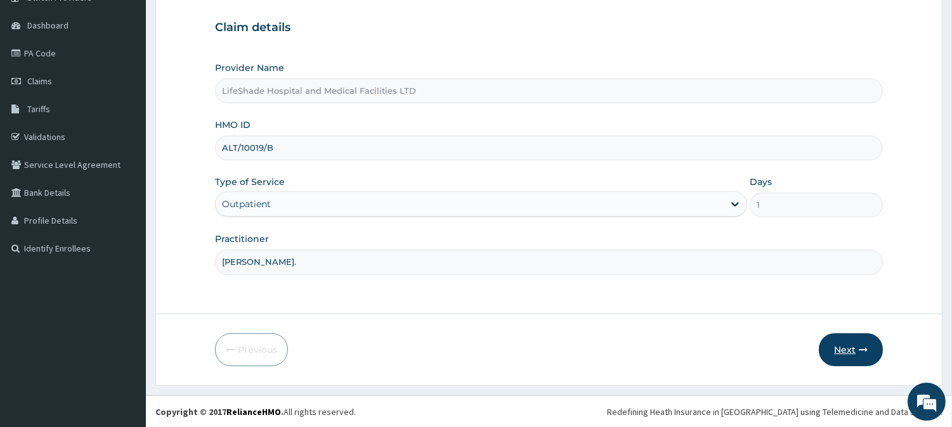
click at [841, 340] on button "Next" at bounding box center [850, 349] width 64 height 33
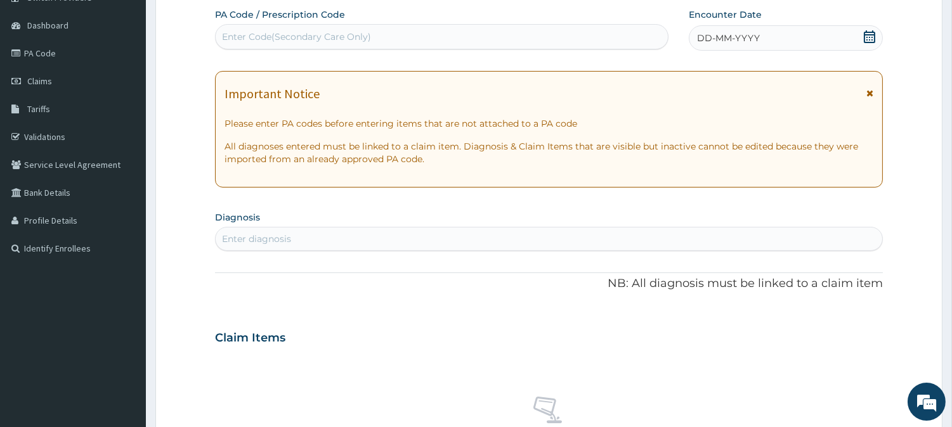
click at [429, 37] on div "Enter Code(Secondary Care Only)" at bounding box center [442, 37] width 452 height 20
paste input "PA/2E5F9E"
type input "PA/2E5F9E"
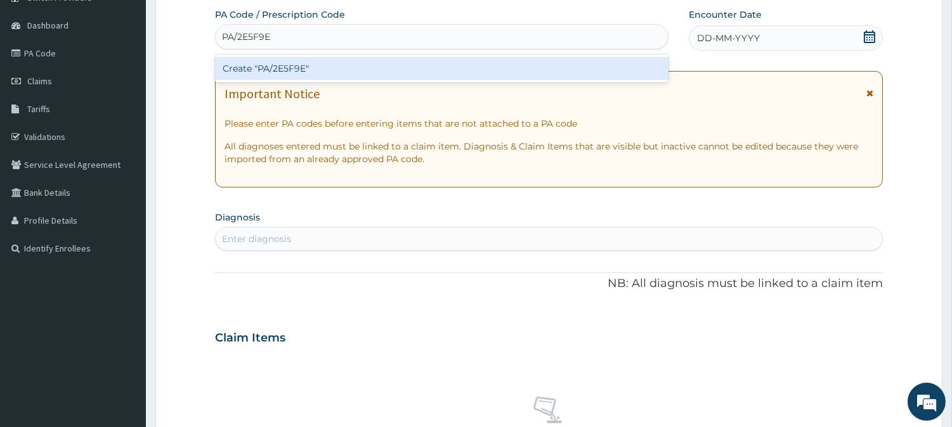
click at [397, 68] on div "Create "PA/2E5F9E"" at bounding box center [441, 68] width 453 height 23
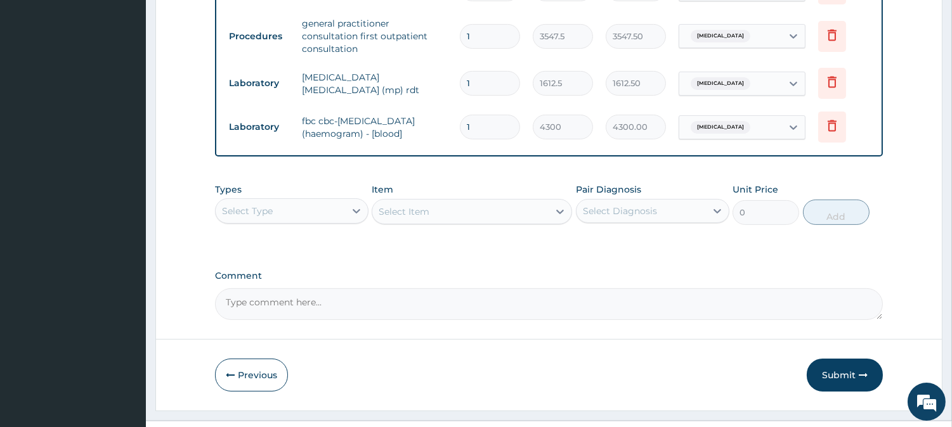
scroll to position [689, 0]
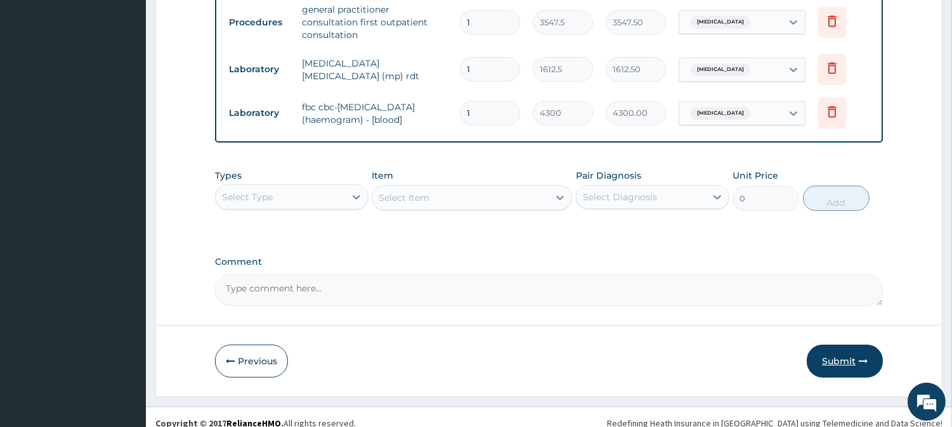
click at [838, 346] on button "Submit" at bounding box center [844, 361] width 76 height 33
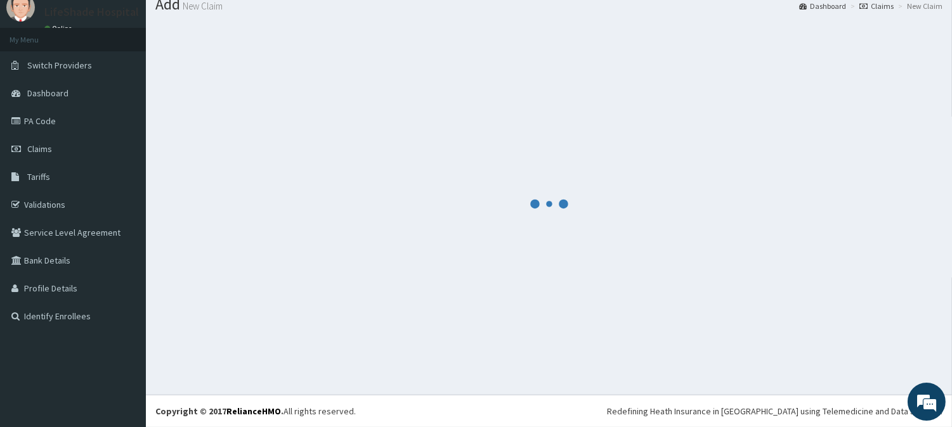
scroll to position [45, 0]
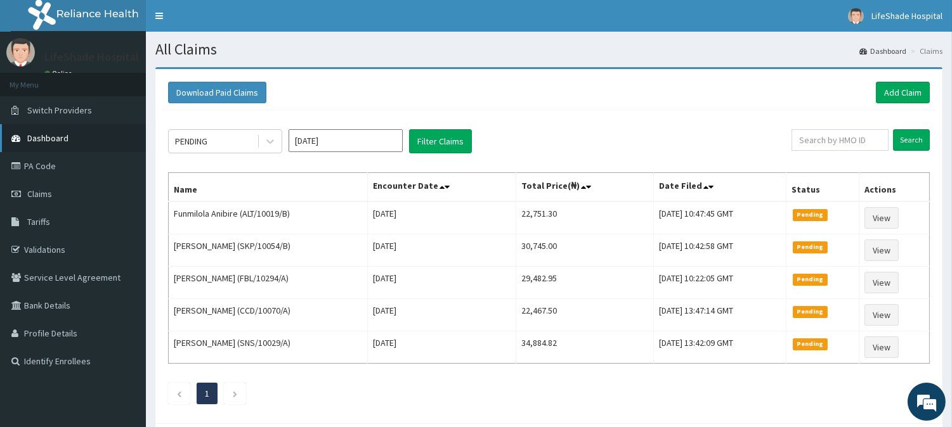
click at [37, 138] on span "Dashboard" at bounding box center [47, 137] width 41 height 11
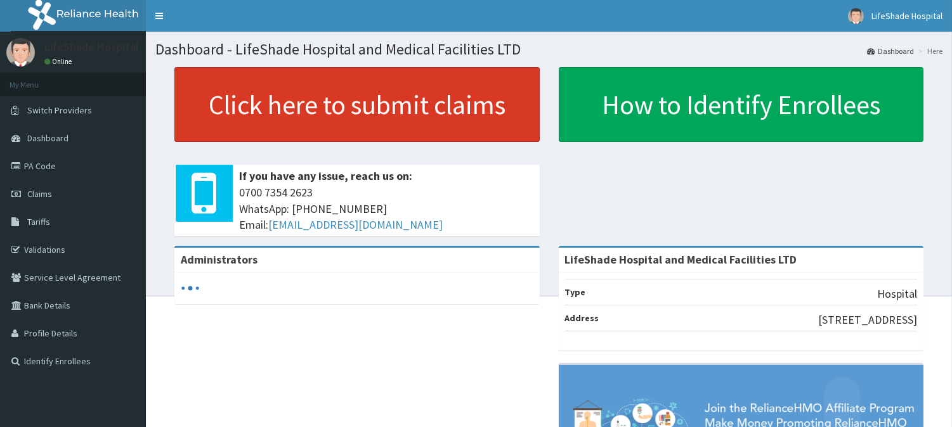
click at [236, 125] on link "Click here to submit claims" at bounding box center [356, 104] width 365 height 75
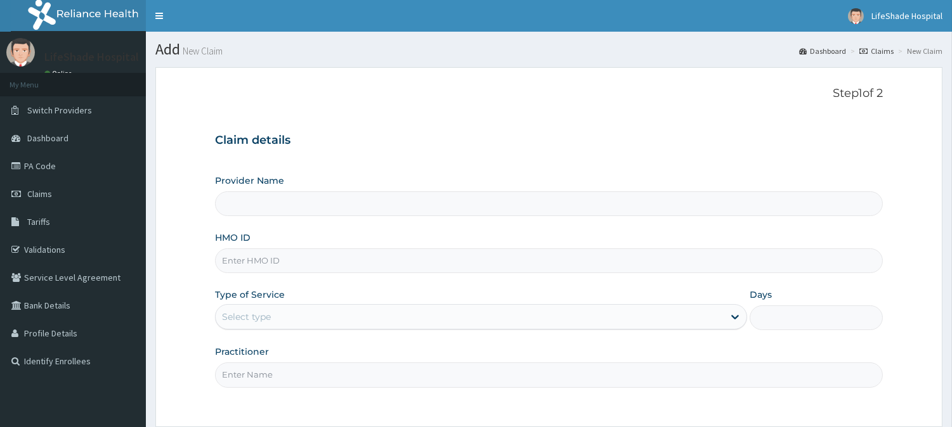
click at [292, 261] on input "HMO ID" at bounding box center [549, 261] width 668 height 25
paste input "LTR/10024/A"
type input "LTR/10024/A"
type input "LifeShade Hospital and Medical Facilities LTD"
type input "LTR/10024/A"
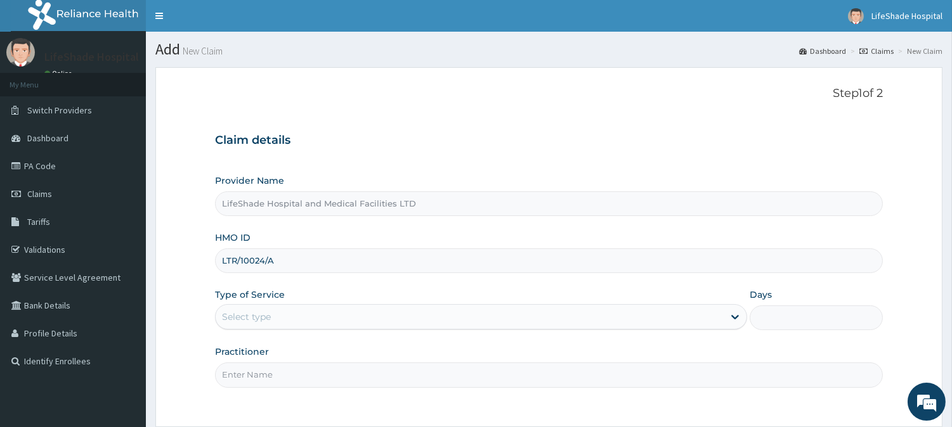
click at [288, 314] on div "Select type" at bounding box center [470, 317] width 508 height 20
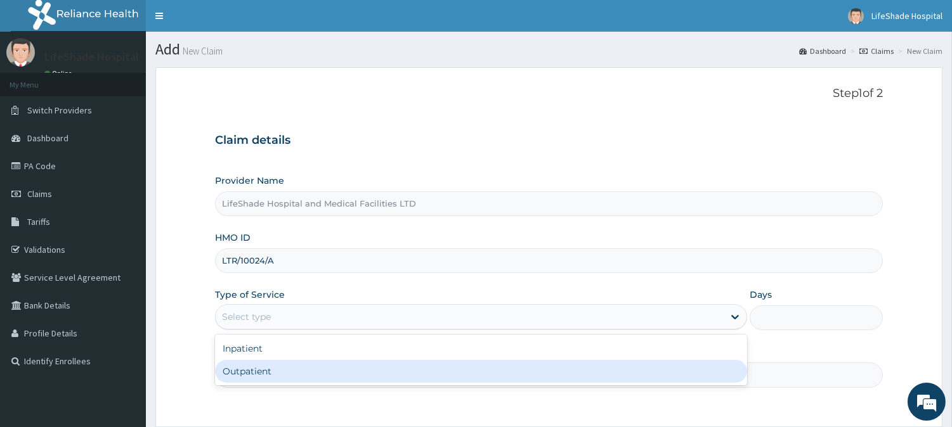
click at [262, 366] on div "Outpatient" at bounding box center [481, 371] width 532 height 23
type input "1"
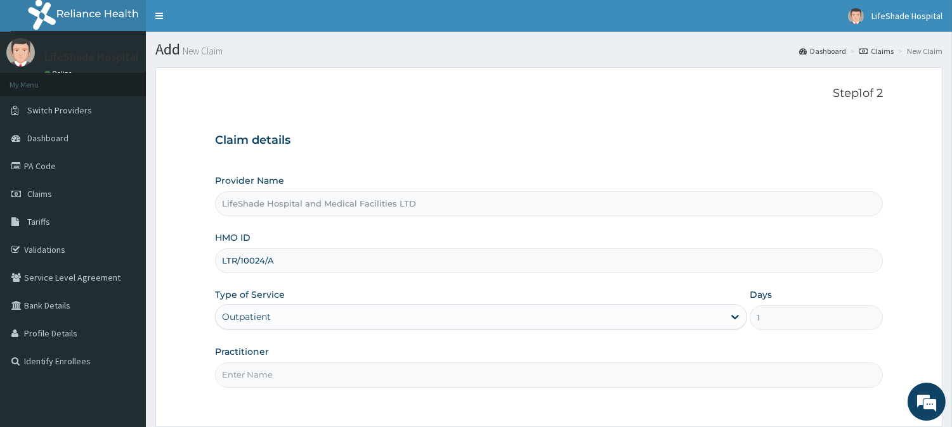
click at [290, 382] on input "Practitioner" at bounding box center [549, 375] width 668 height 25
type input "[PERSON_NAME]"
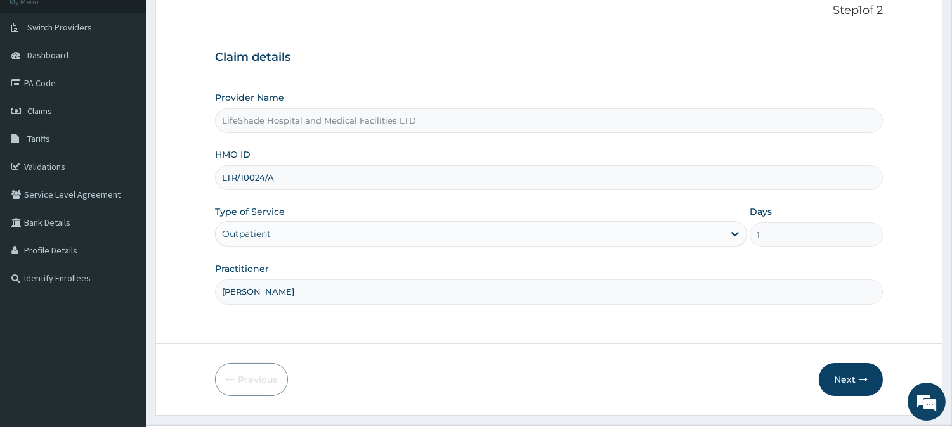
scroll to position [113, 0]
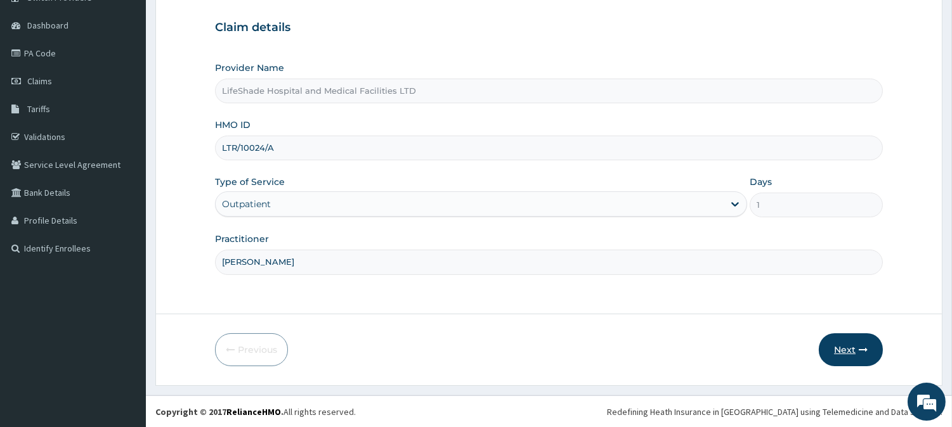
click at [845, 345] on button "Next" at bounding box center [850, 349] width 64 height 33
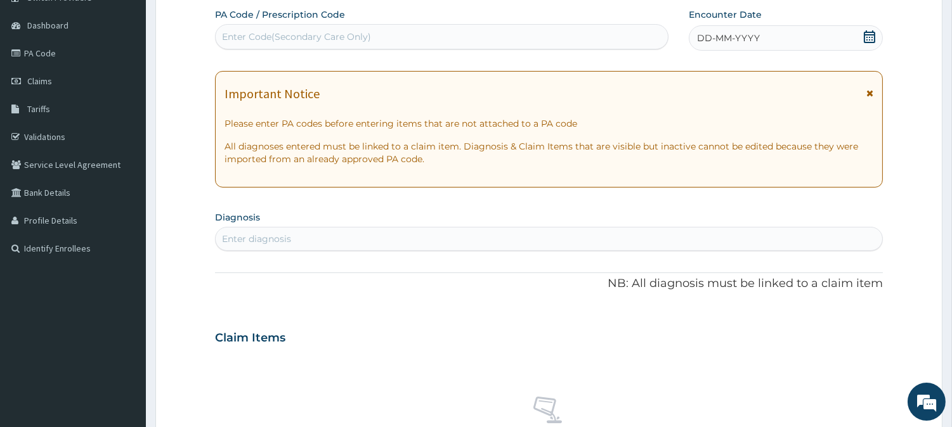
scroll to position [0, 0]
click at [394, 34] on div "Enter Code(Secondary Care Only)" at bounding box center [442, 37] width 452 height 20
paste input "PA/92DF6C"
type input "PA/92DF6C"
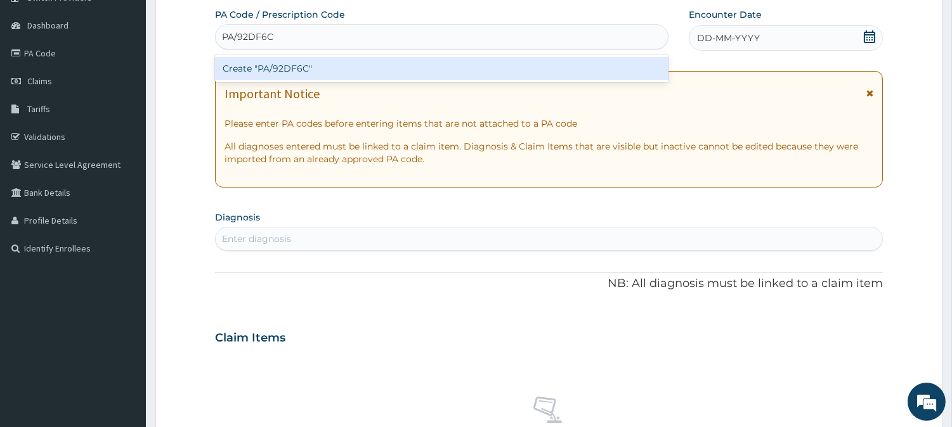
click at [368, 67] on div "Create "PA/92DF6C"" at bounding box center [441, 68] width 453 height 23
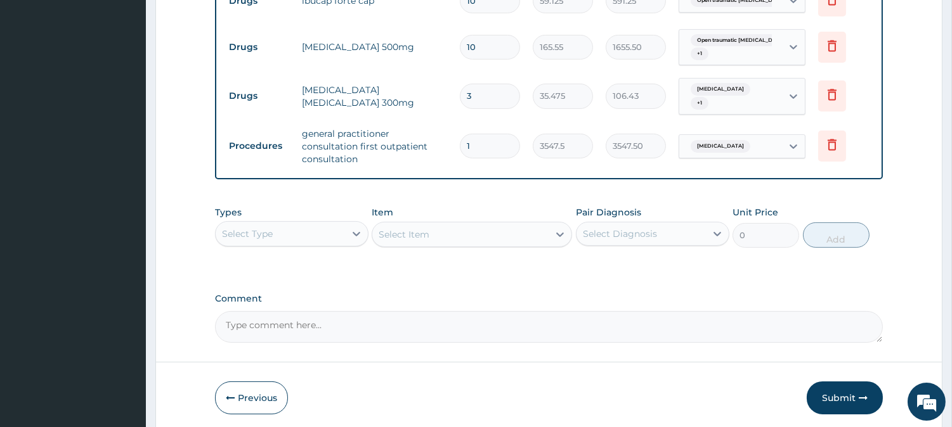
scroll to position [612, 0]
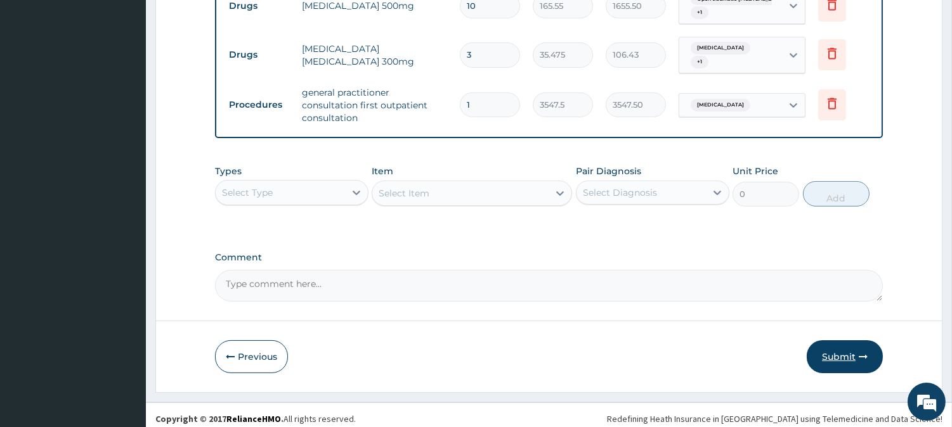
click at [833, 341] on button "Submit" at bounding box center [844, 356] width 76 height 33
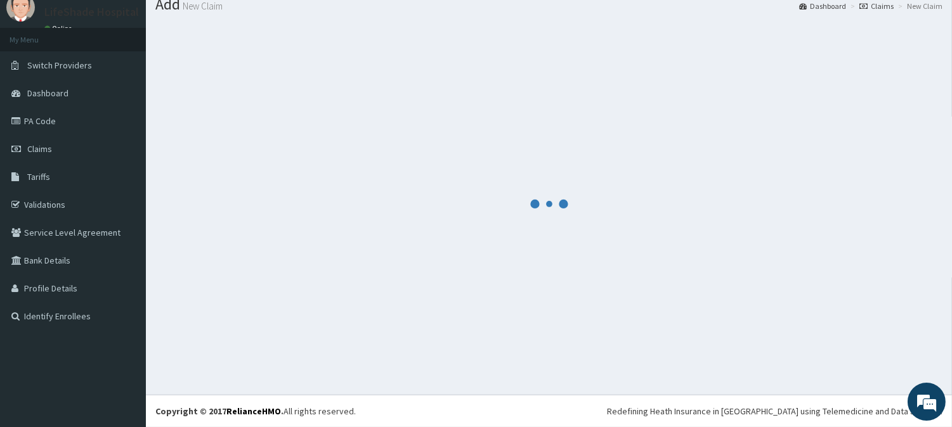
scroll to position [45, 0]
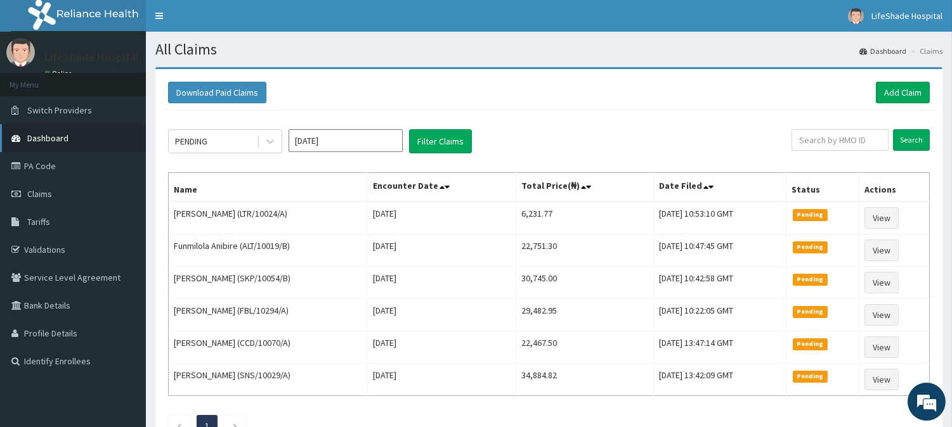
click at [49, 134] on span "Dashboard" at bounding box center [47, 137] width 41 height 11
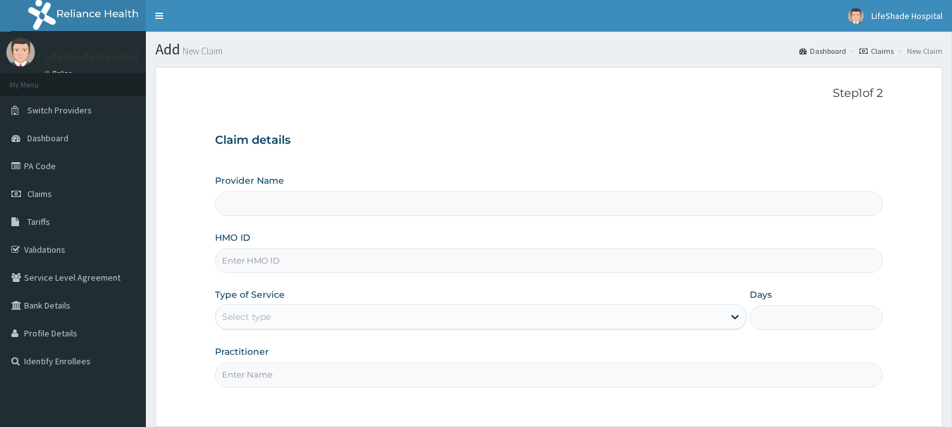
type input "LifeShade Hospital and Medical Facilities LTD"
click at [325, 265] on input "HMO ID" at bounding box center [549, 261] width 668 height 25
paste input "SNS/10029/A"
type input "SNS/10029/A"
click at [294, 319] on div "Select type" at bounding box center [470, 317] width 508 height 20
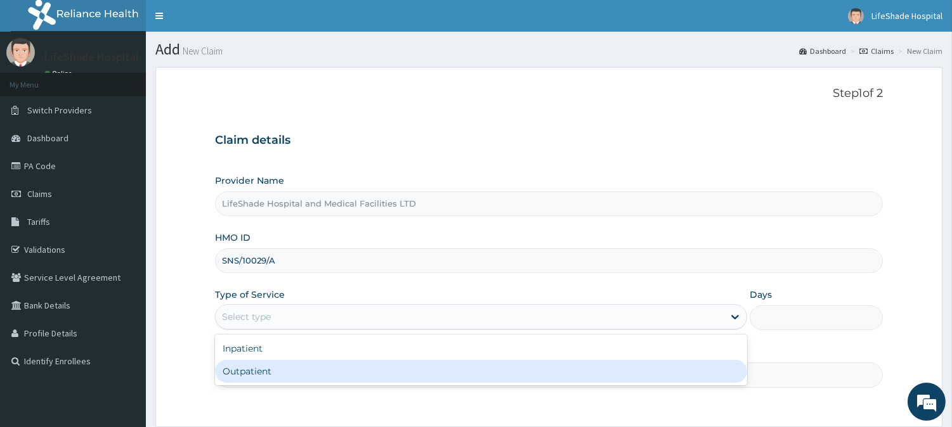
click at [276, 380] on div "Outpatient" at bounding box center [481, 371] width 532 height 23
type input "1"
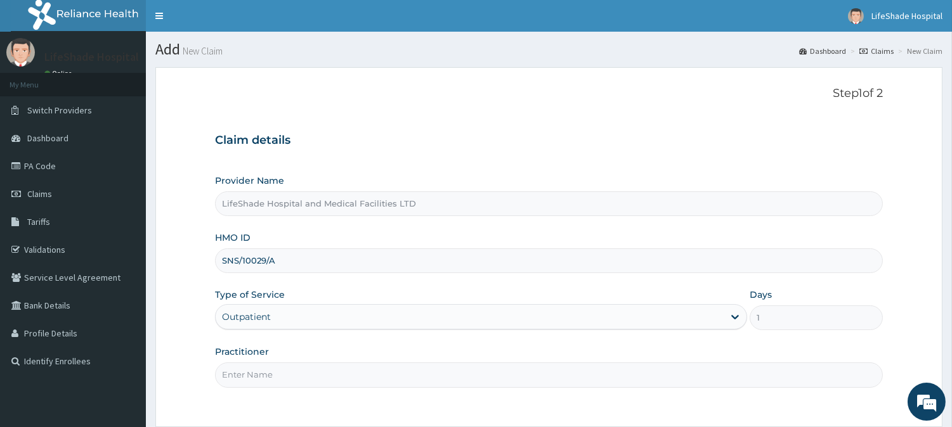
click at [298, 374] on input "Practitioner" at bounding box center [549, 375] width 668 height 25
type input "Dr. Slyvester."
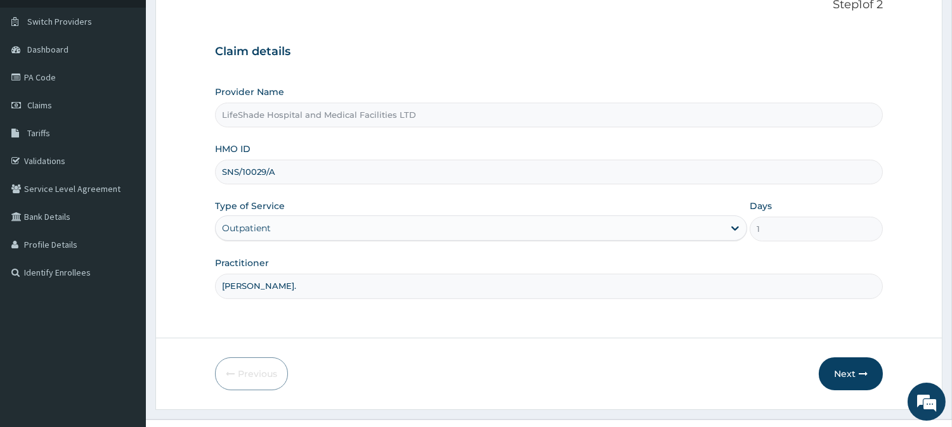
scroll to position [113, 0]
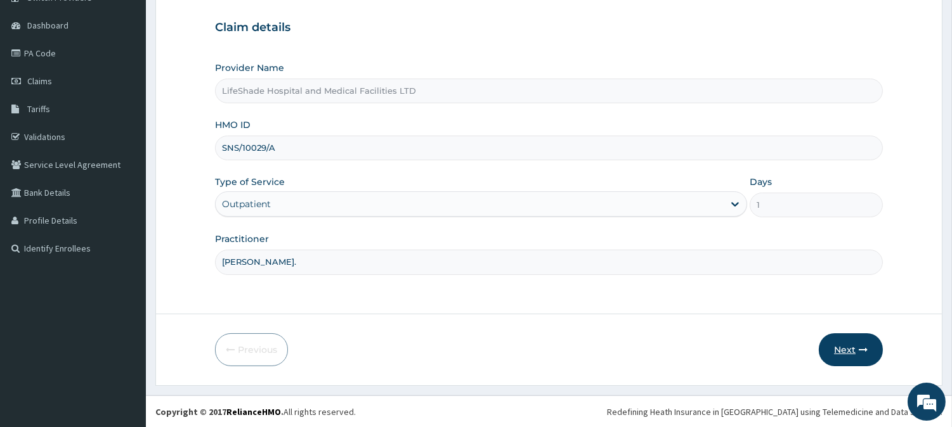
click at [833, 345] on button "Next" at bounding box center [850, 349] width 64 height 33
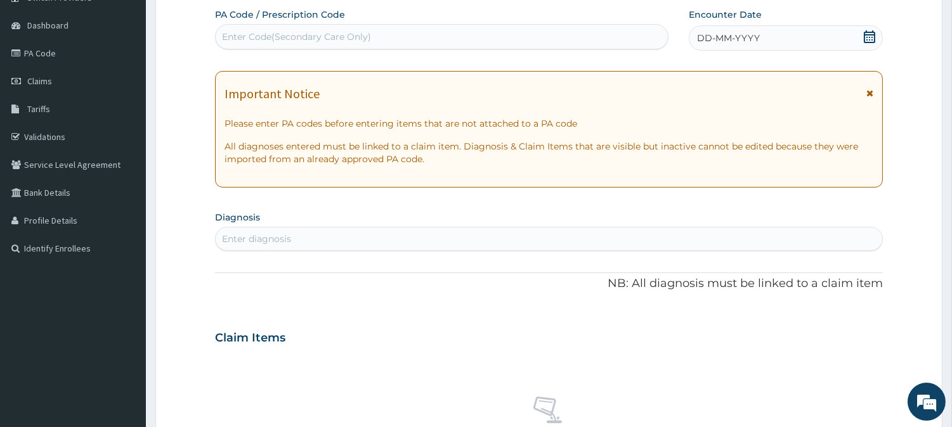
scroll to position [0, 0]
click at [378, 32] on div "Enter Code(Secondary Care Only)" at bounding box center [442, 37] width 452 height 20
paste input "PA/E68194"
type input "PA/E68194"
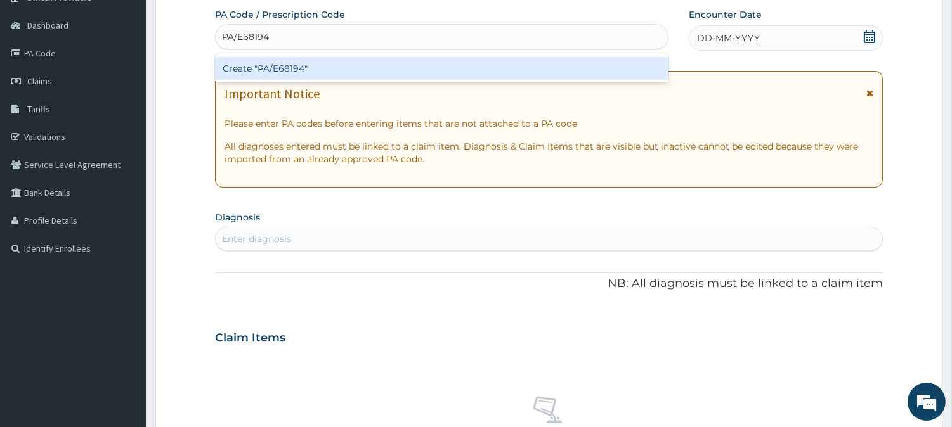
click at [363, 65] on div "Create "PA/E68194"" at bounding box center [441, 68] width 453 height 23
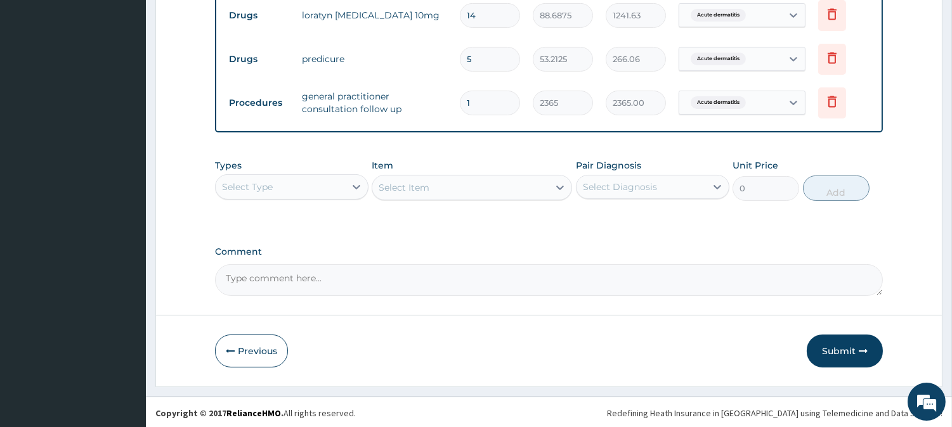
scroll to position [514, 0]
click at [841, 349] on button "Submit" at bounding box center [844, 349] width 76 height 33
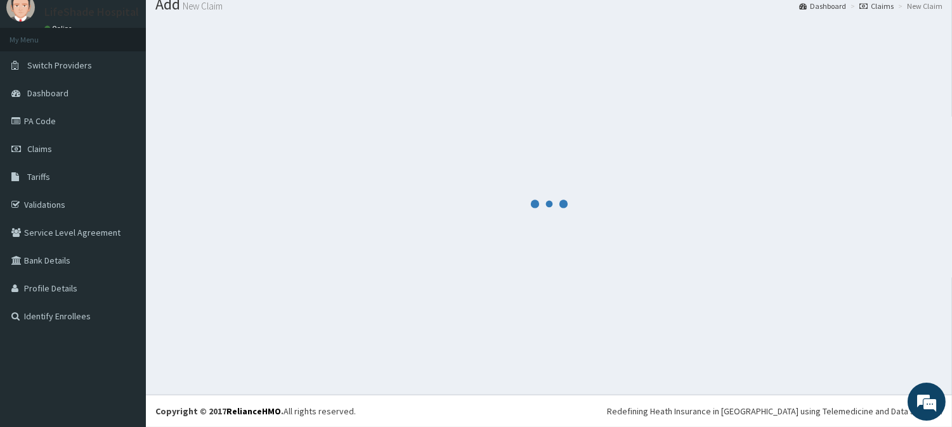
scroll to position [45, 0]
